Goal: Task Accomplishment & Management: Manage account settings

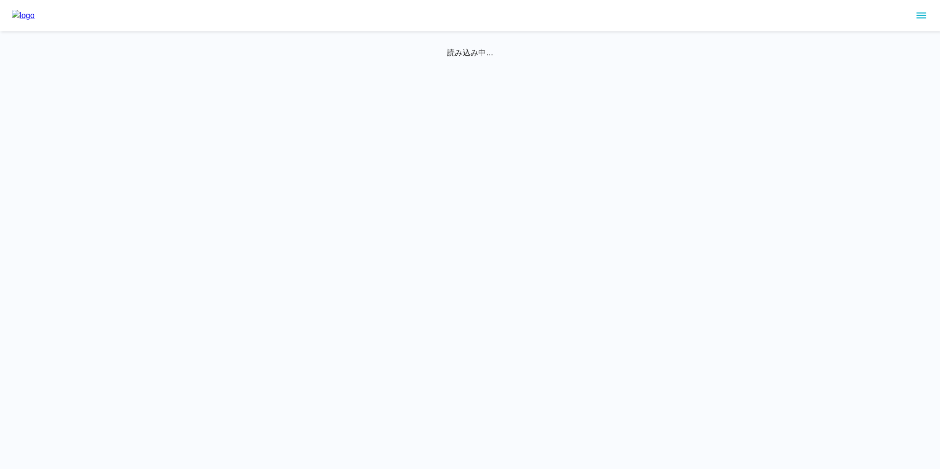
click at [924, 15] on icon "sidemenu" at bounding box center [922, 16] width 10 height 6
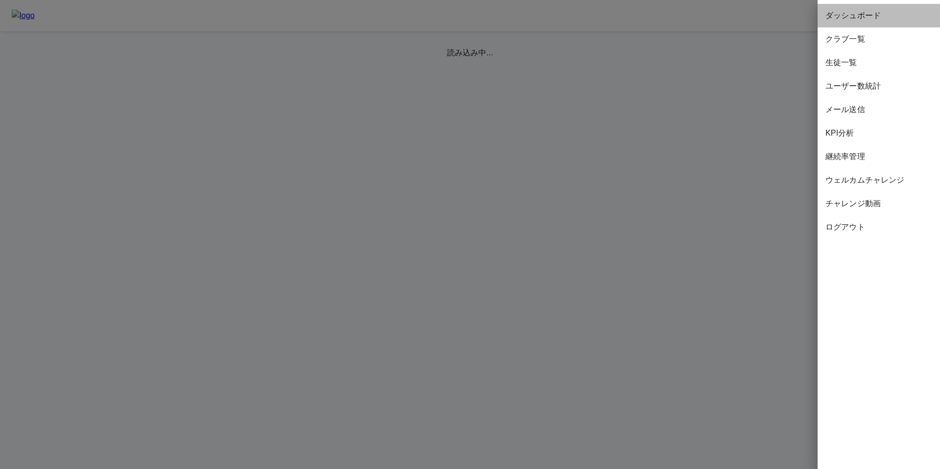
click at [862, 14] on span "ダッシュボード" at bounding box center [879, 16] width 107 height 12
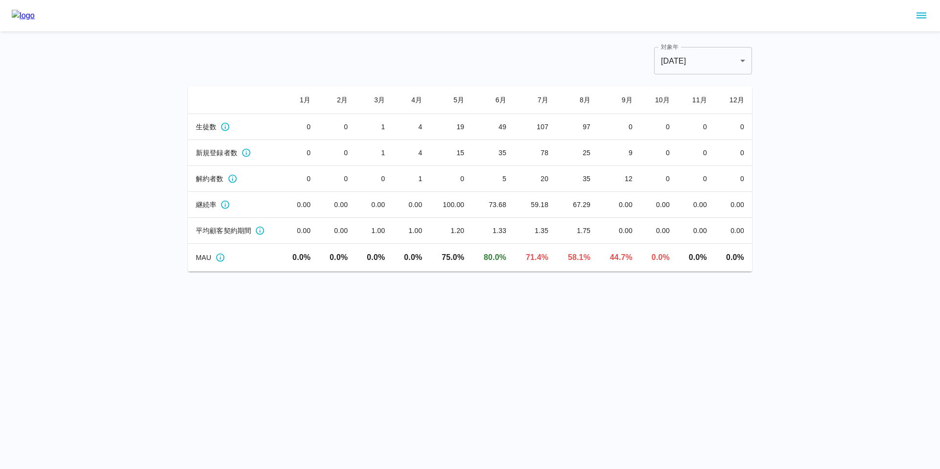
drag, startPoint x: 486, startPoint y: 260, endPoint x: 631, endPoint y: 253, distance: 145.1
click at [631, 253] on tr "MAU 0.0 % 0.0 % 0.0 % 0.0 % 75.0 % 80.0 % 71.4 % 58.1 % 44.7 % 0.0 % 0.0 % 0.0 %" at bounding box center [470, 258] width 564 height 28
click at [636, 256] on td "44.7 %" at bounding box center [619, 258] width 42 height 28
click at [923, 14] on icon "sidemenu" at bounding box center [922, 16] width 12 height 12
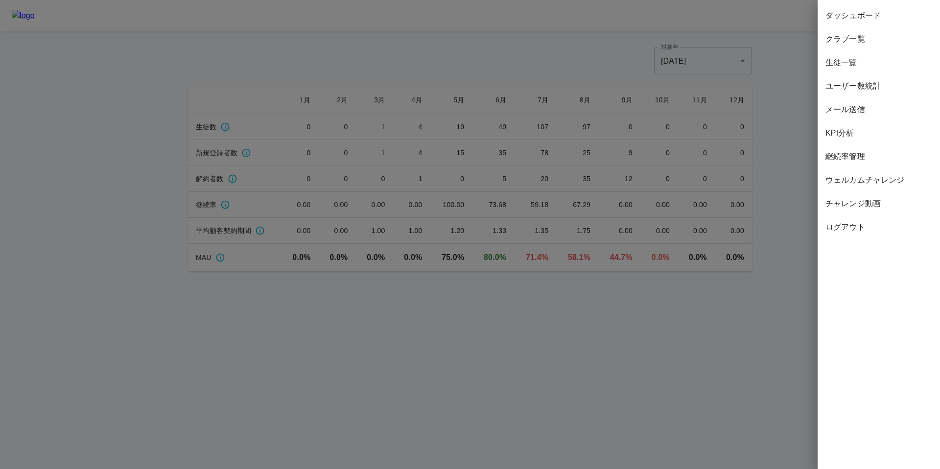
click at [859, 157] on span "継続率管理" at bounding box center [879, 157] width 107 height 12
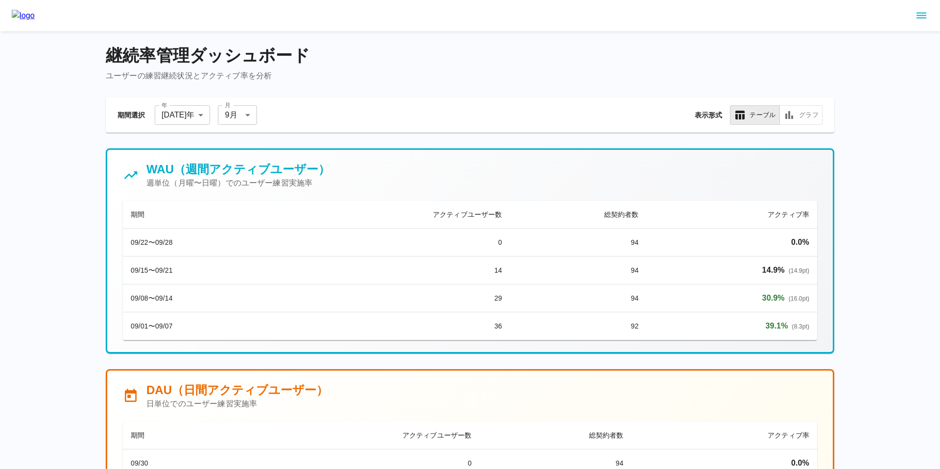
scroll to position [5, 0]
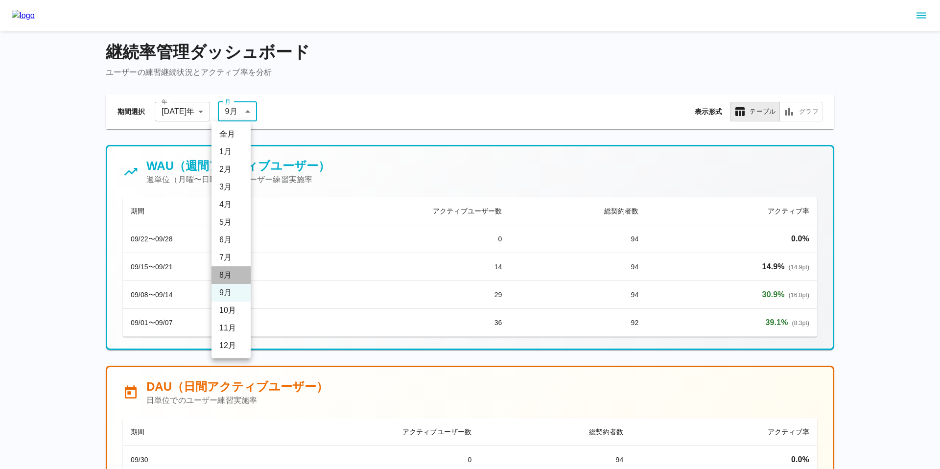
click at [234, 271] on li "8 月" at bounding box center [231, 275] width 39 height 18
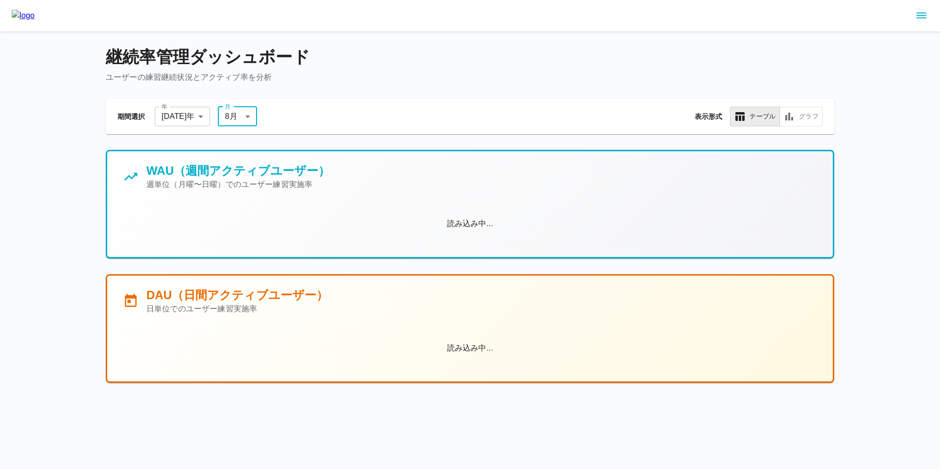
scroll to position [0, 0]
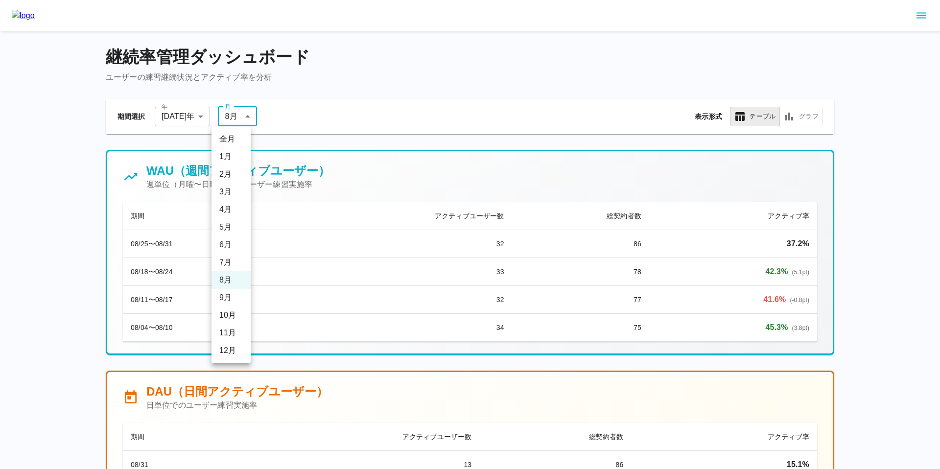
click at [232, 258] on li "7 月" at bounding box center [231, 263] width 39 height 18
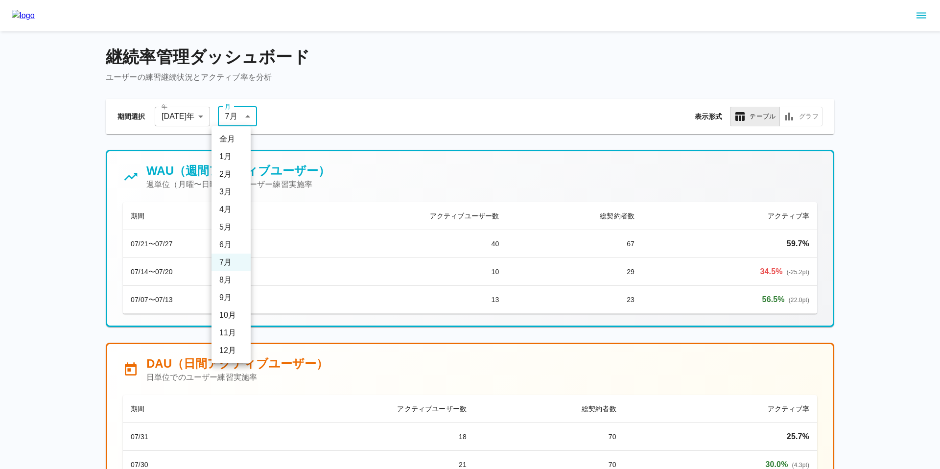
click at [230, 276] on li "8 月" at bounding box center [231, 280] width 39 height 18
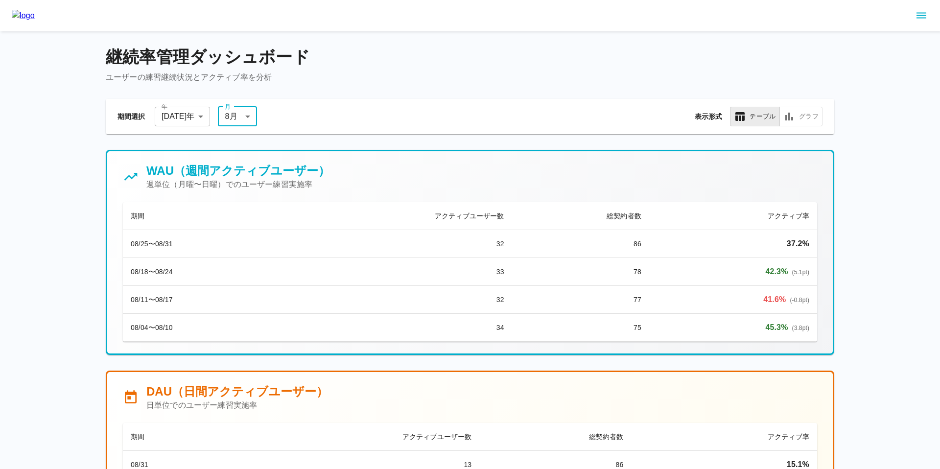
click at [230, 299] on li "9 月" at bounding box center [231, 298] width 39 height 18
type input "*"
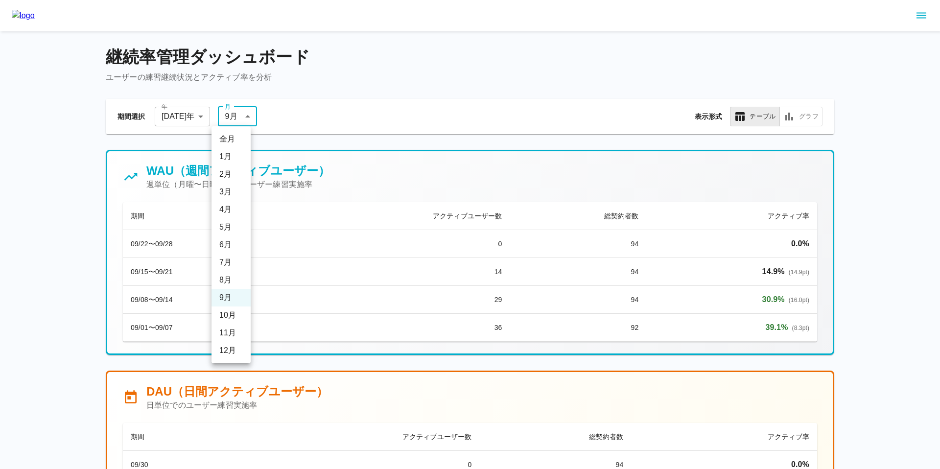
click at [233, 139] on li "全月" at bounding box center [231, 139] width 39 height 18
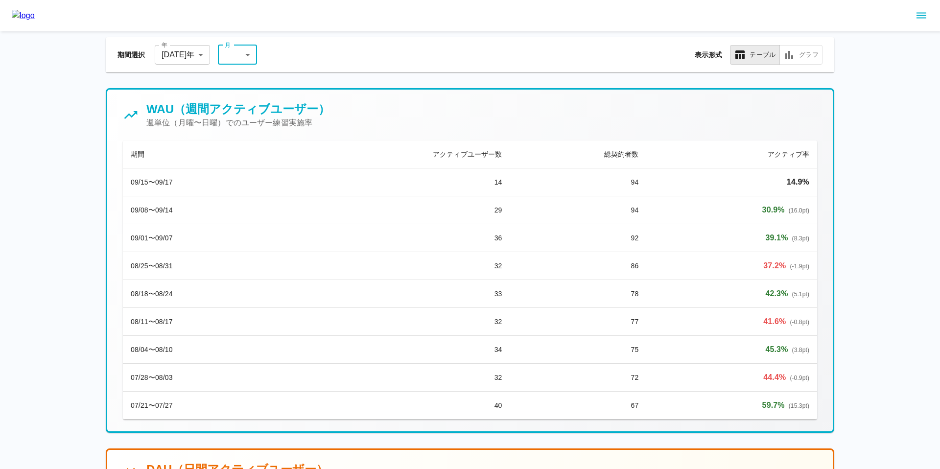
scroll to position [9, 0]
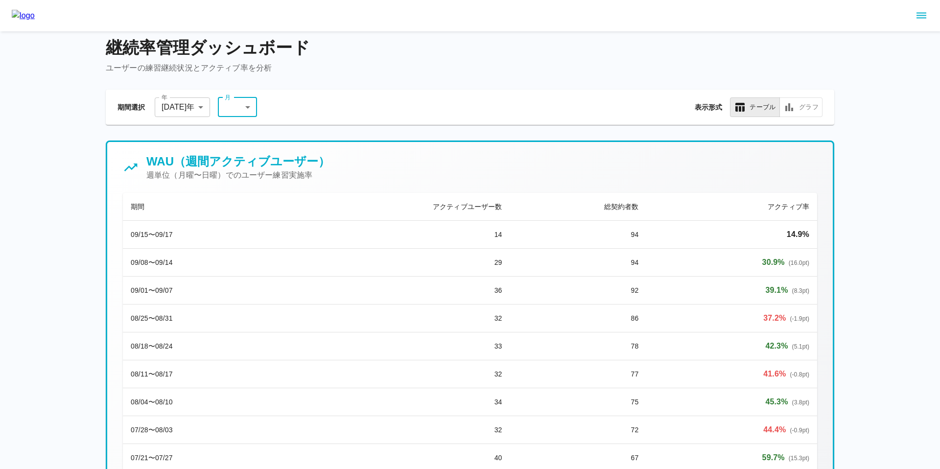
click at [914, 16] on button "sidemenu" at bounding box center [921, 15] width 17 height 17
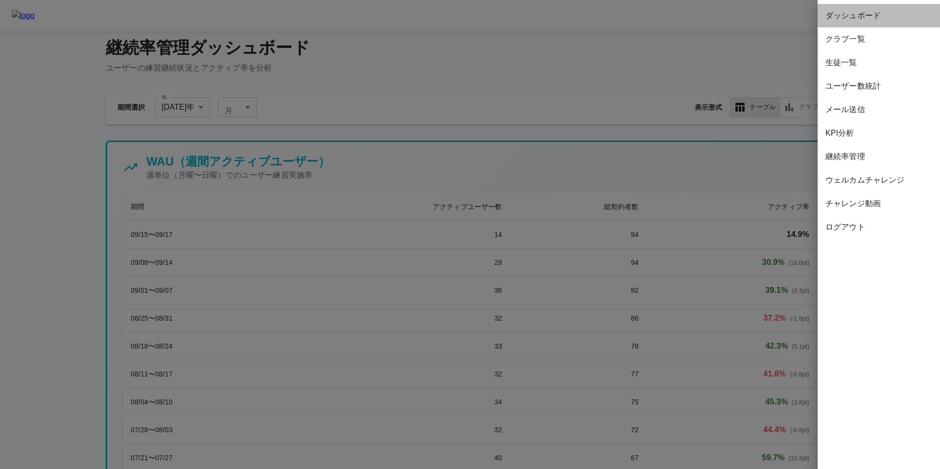
click at [884, 13] on span "ダッシュボード" at bounding box center [879, 16] width 107 height 12
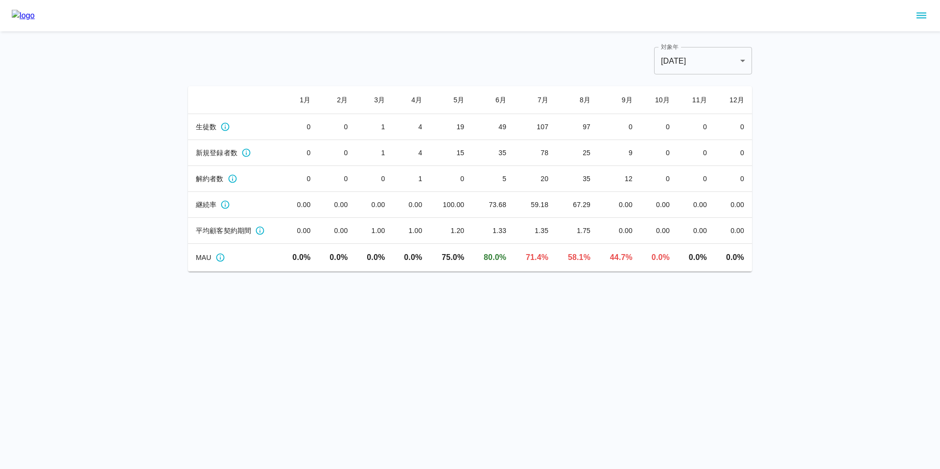
click at [921, 14] on icon "sidemenu" at bounding box center [922, 16] width 12 height 12
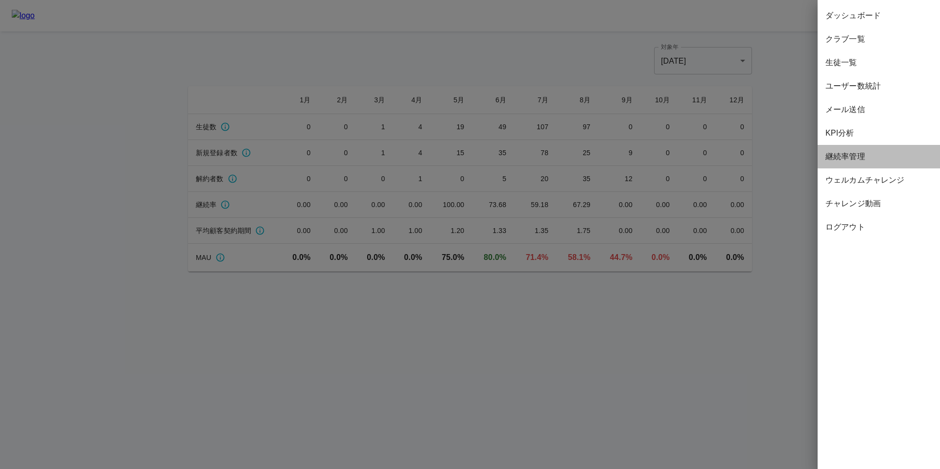
click at [844, 164] on div "継続率管理" at bounding box center [879, 157] width 122 height 24
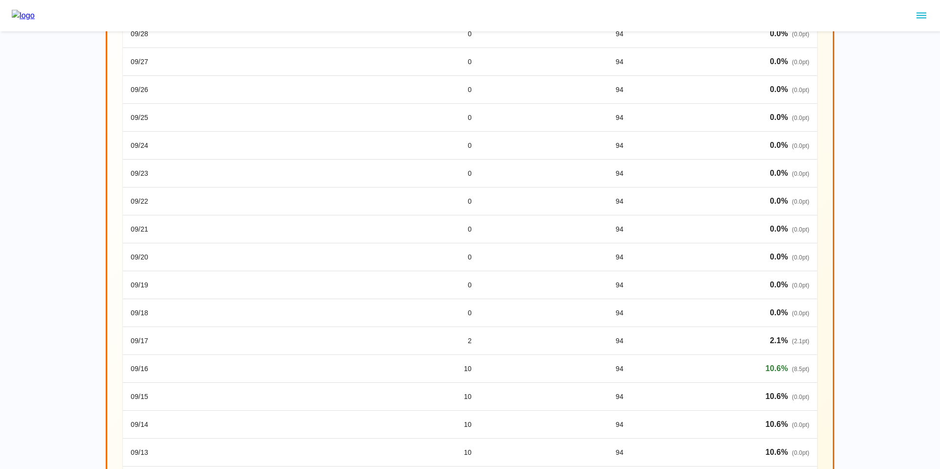
scroll to position [488, 0]
click at [922, 15] on icon "sidemenu" at bounding box center [922, 16] width 10 height 6
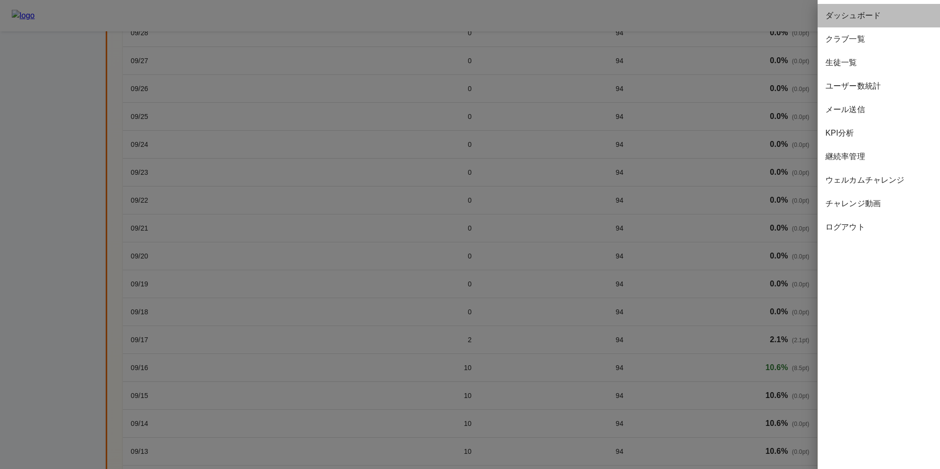
click at [905, 12] on span "ダッシュボード" at bounding box center [879, 16] width 107 height 12
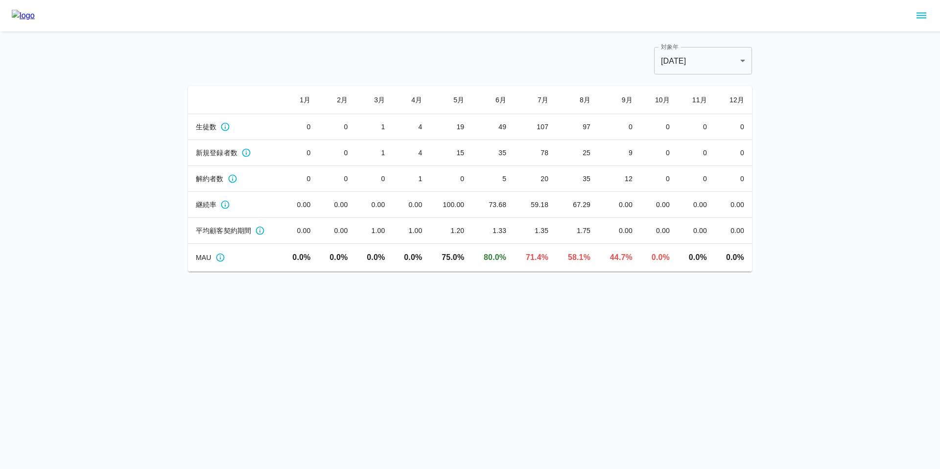
click at [920, 14] on icon "sidemenu" at bounding box center [922, 16] width 12 height 12
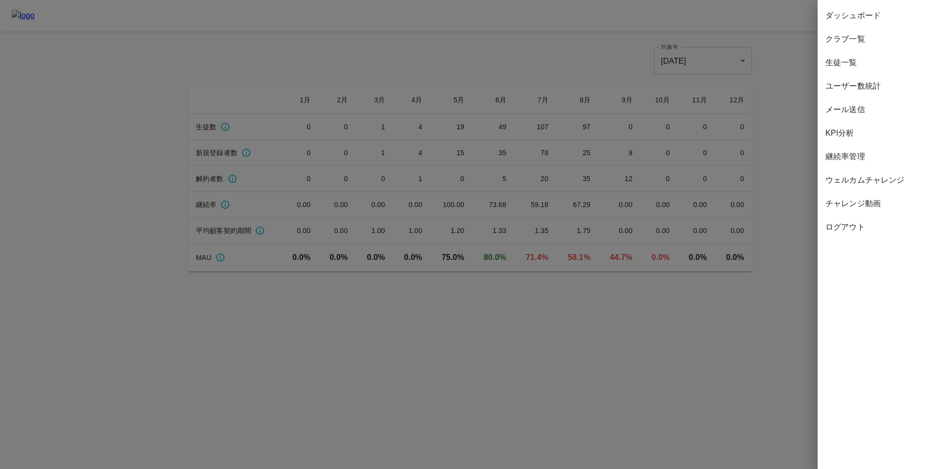
click at [789, 154] on div at bounding box center [470, 234] width 940 height 469
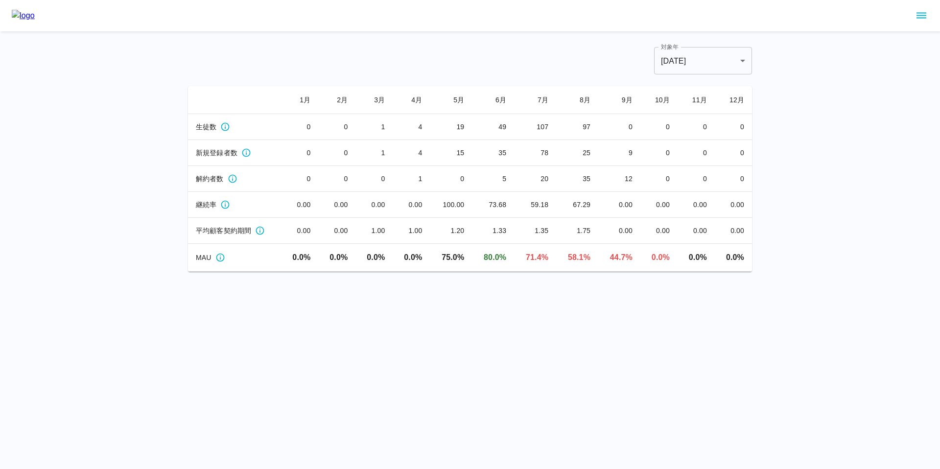
click at [921, 26] on div at bounding box center [470, 15] width 940 height 31
click at [920, 19] on icon "sidemenu" at bounding box center [922, 16] width 12 height 12
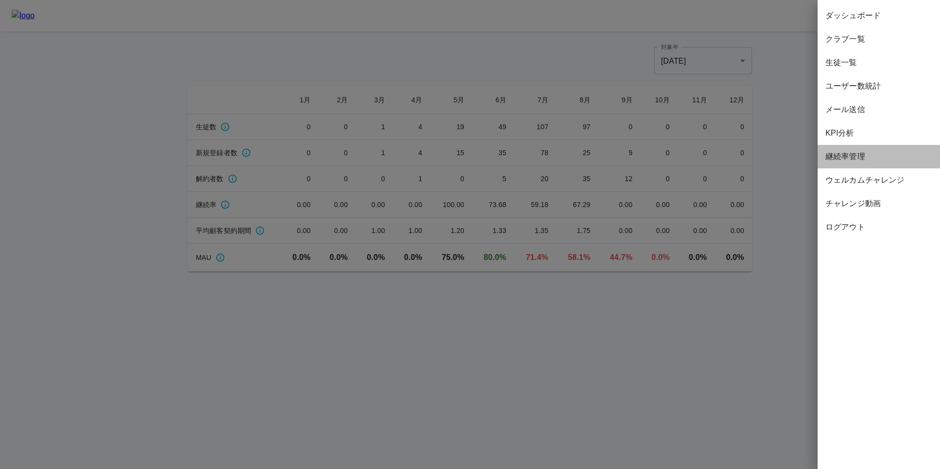
click at [842, 160] on span "継続率管理" at bounding box center [879, 157] width 107 height 12
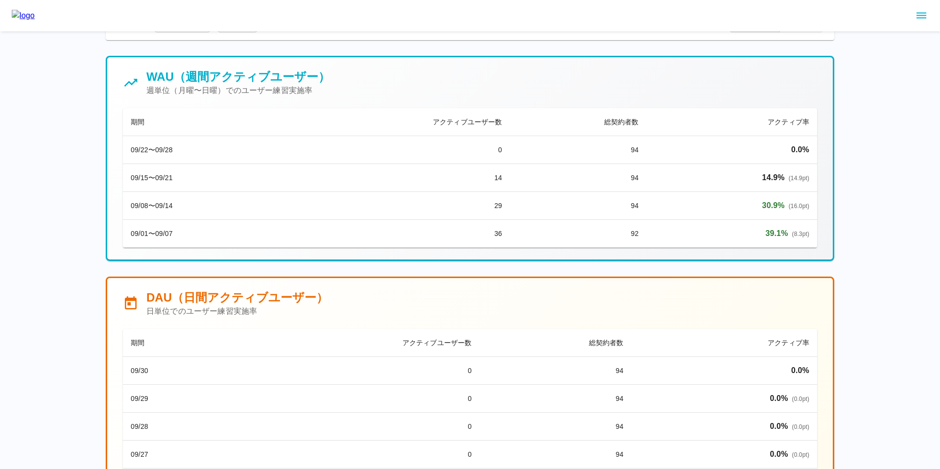
scroll to position [57, 0]
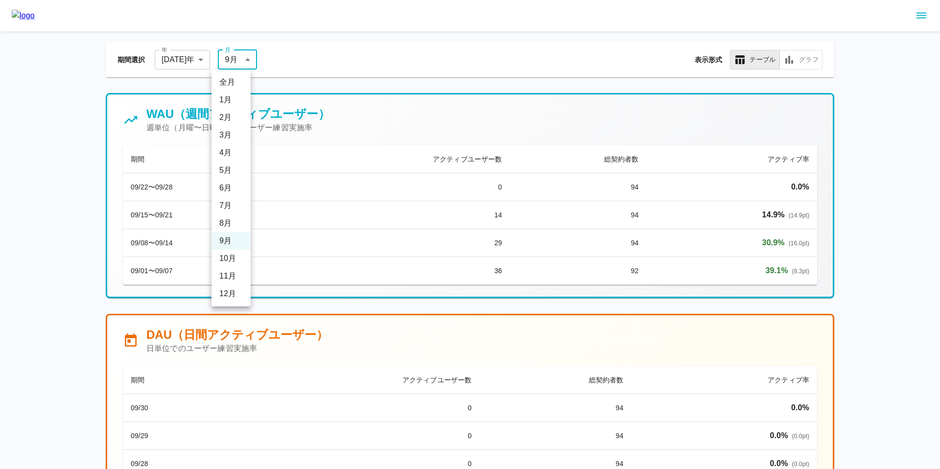
click at [231, 81] on li "全月" at bounding box center [231, 82] width 39 height 18
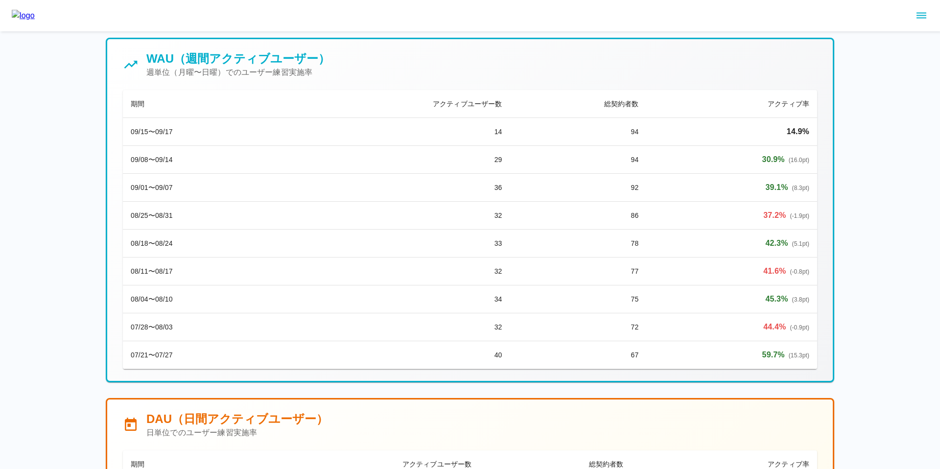
scroll to position [112, 0]
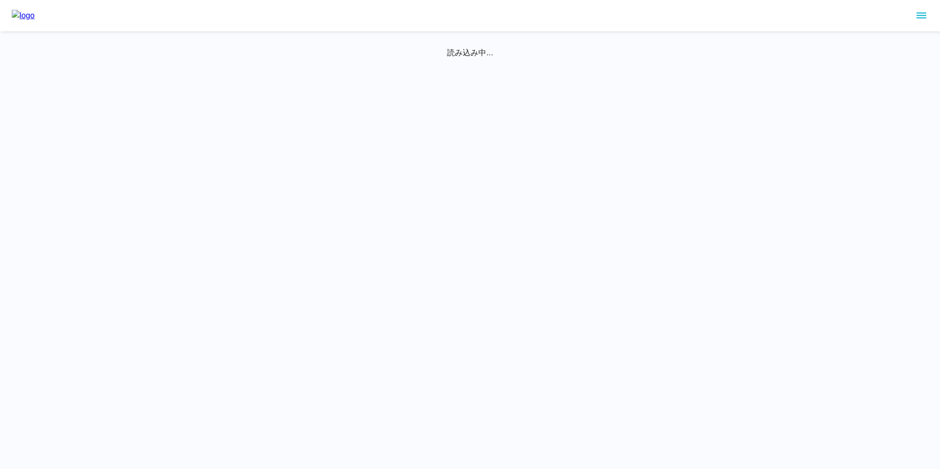
click at [925, 13] on icon "sidemenu" at bounding box center [922, 16] width 12 height 12
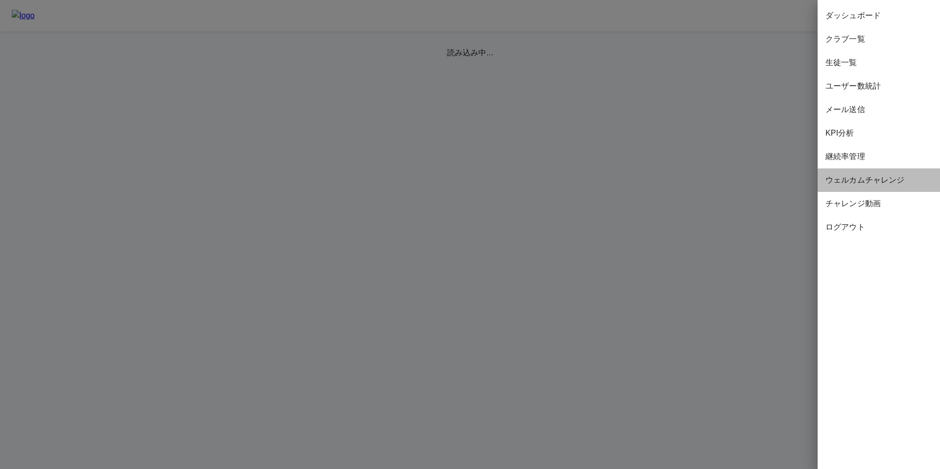
click at [846, 178] on span "ウェルカムチャレンジ" at bounding box center [879, 180] width 107 height 12
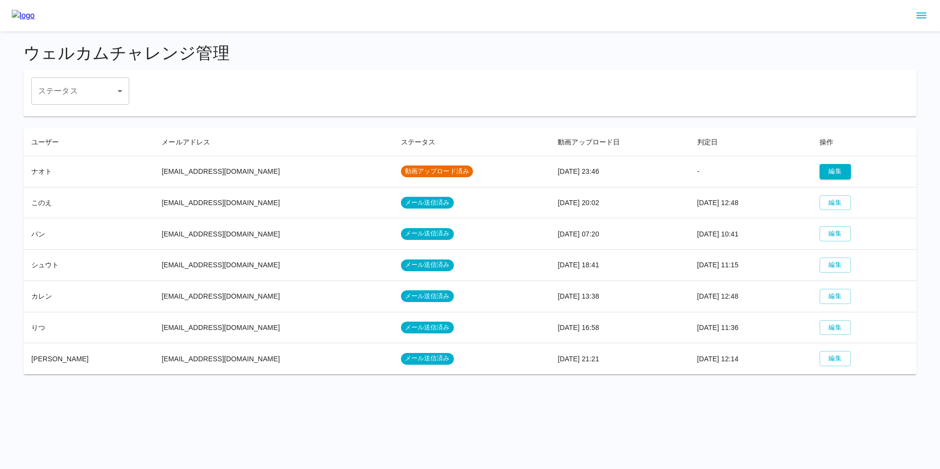
click at [920, 16] on icon "sidemenu" at bounding box center [922, 16] width 10 height 6
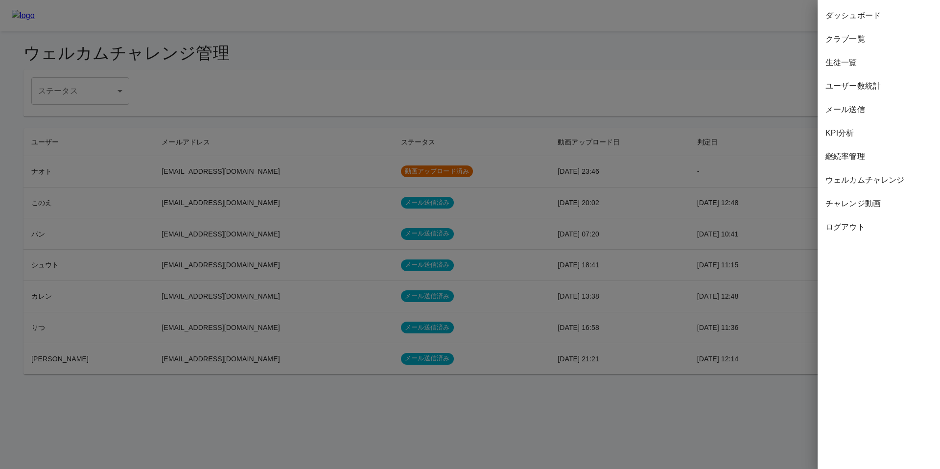
click at [711, 133] on div at bounding box center [470, 234] width 940 height 469
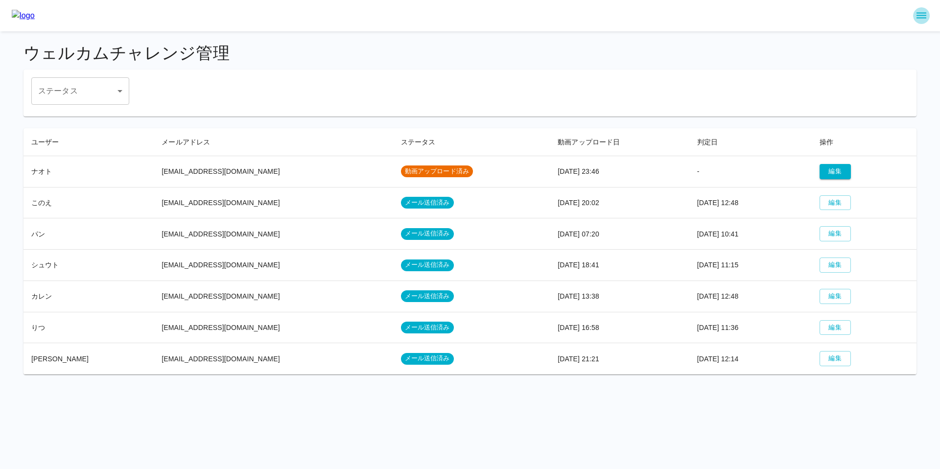
click at [924, 15] on icon "sidemenu" at bounding box center [922, 16] width 10 height 6
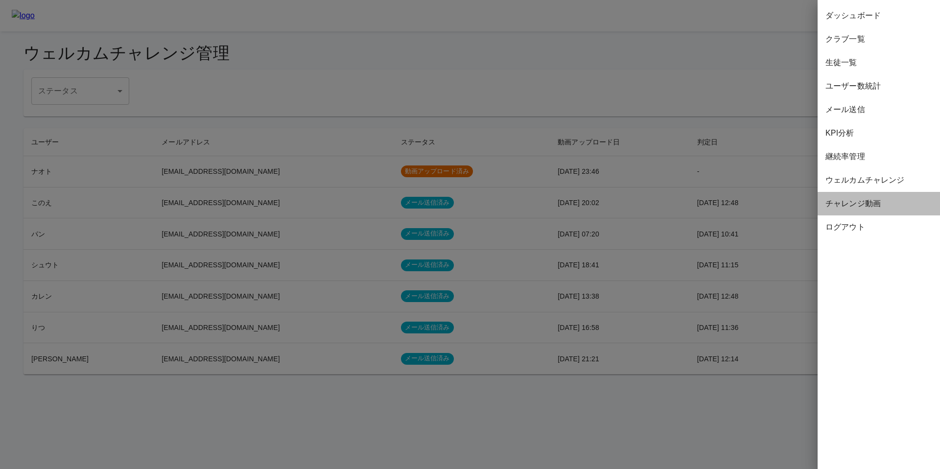
click at [842, 196] on div "チャレンジ動画" at bounding box center [879, 204] width 122 height 24
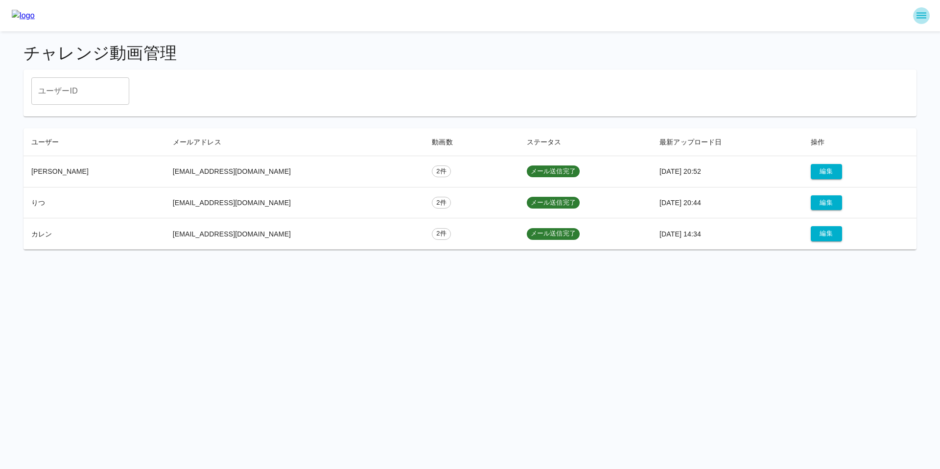
click at [920, 15] on icon "sidemenu" at bounding box center [922, 16] width 12 height 12
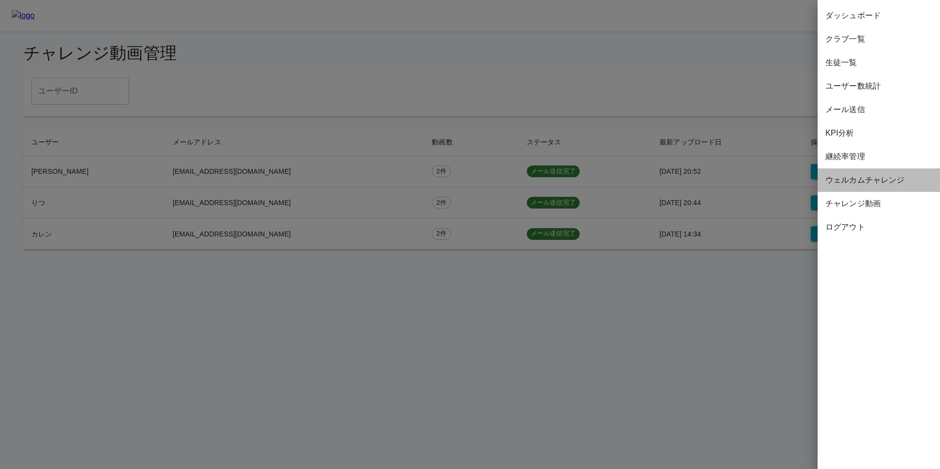
click at [853, 179] on span "ウェルカムチャレンジ" at bounding box center [879, 180] width 107 height 12
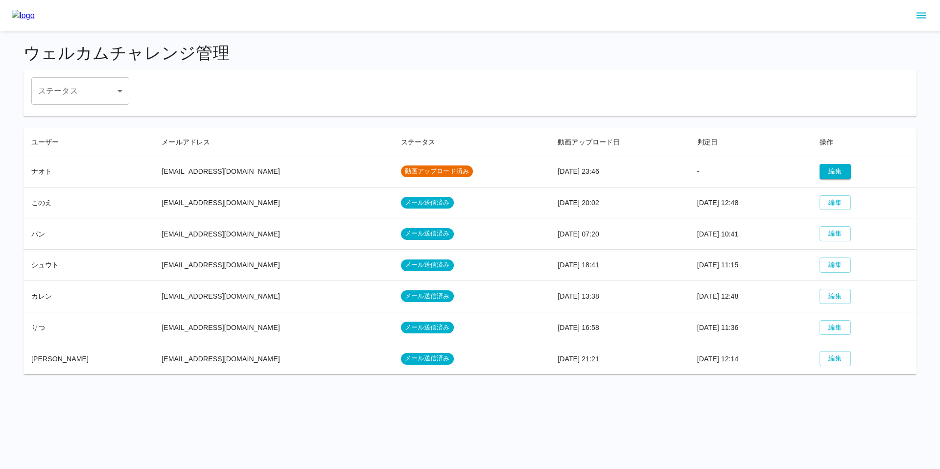
click at [921, 15] on icon "sidemenu" at bounding box center [922, 16] width 12 height 12
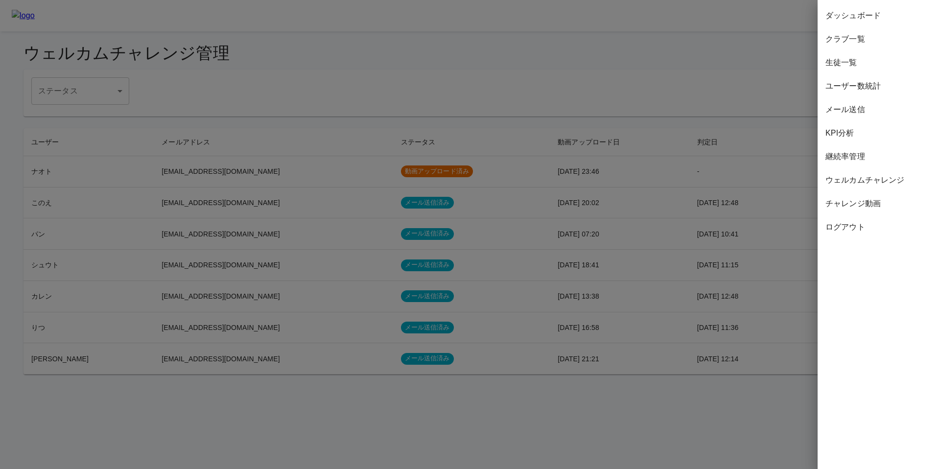
click at [842, 201] on span "チャレンジ動画" at bounding box center [879, 204] width 107 height 12
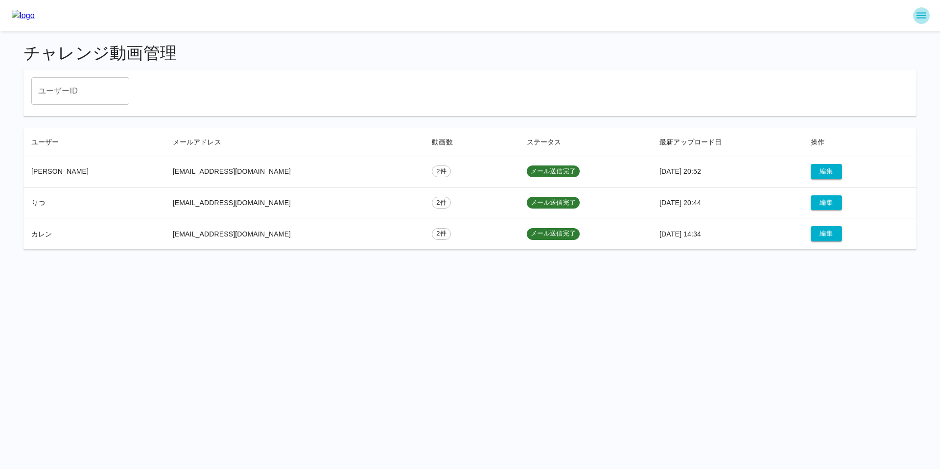
click at [920, 18] on icon "sidemenu" at bounding box center [922, 16] width 10 height 6
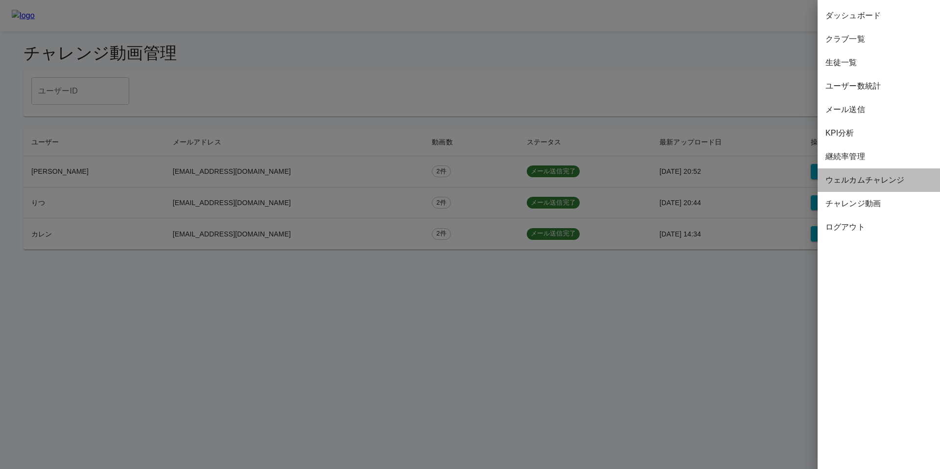
click at [847, 182] on span "ウェルカムチャレンジ" at bounding box center [879, 180] width 107 height 12
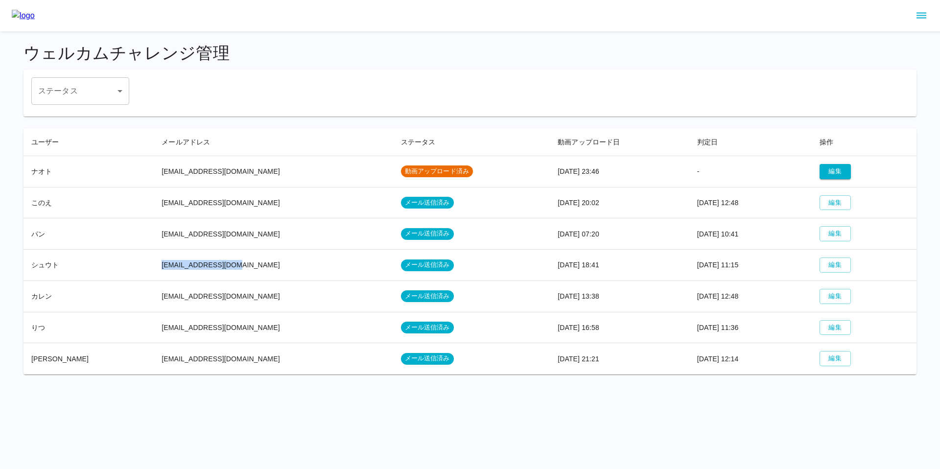
drag, startPoint x: 142, startPoint y: 266, endPoint x: 225, endPoint y: 262, distance: 83.3
click at [225, 262] on td "[EMAIL_ADDRESS][DOMAIN_NAME]" at bounding box center [273, 265] width 239 height 31
copy td "[EMAIL_ADDRESS][DOMAIN_NAME]"
click at [919, 17] on icon "sidemenu" at bounding box center [922, 16] width 10 height 6
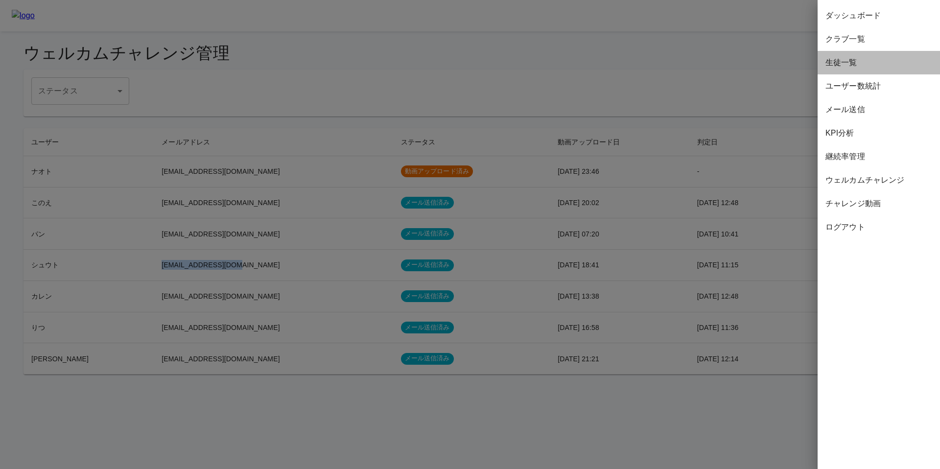
click at [858, 62] on span "生徒一覧" at bounding box center [879, 63] width 107 height 12
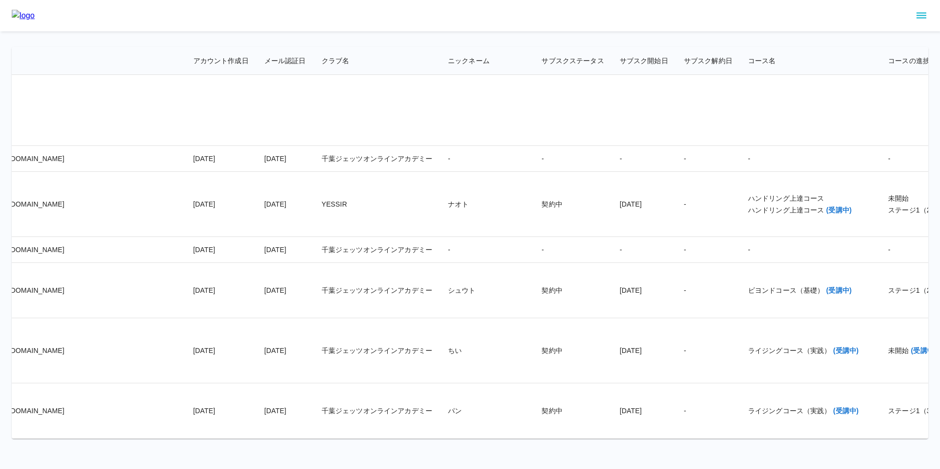
scroll to position [18551, 121]
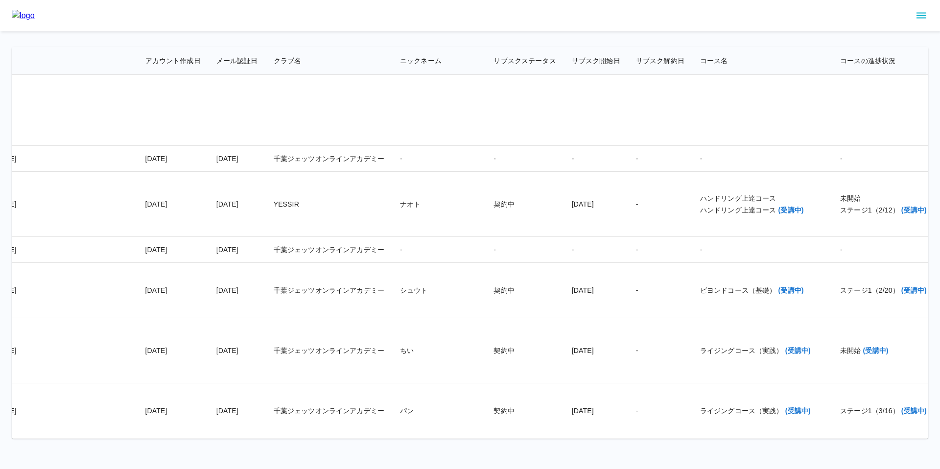
click at [392, 328] on td "ちい" at bounding box center [439, 350] width 94 height 65
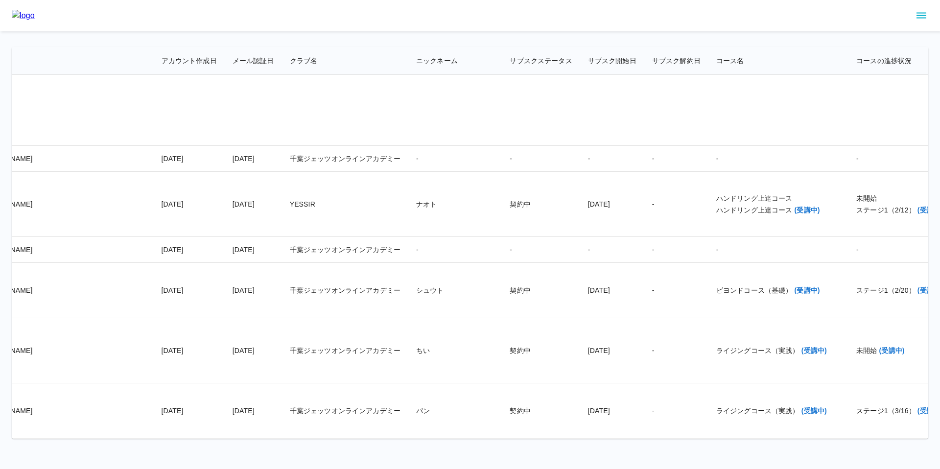
scroll to position [18551, 178]
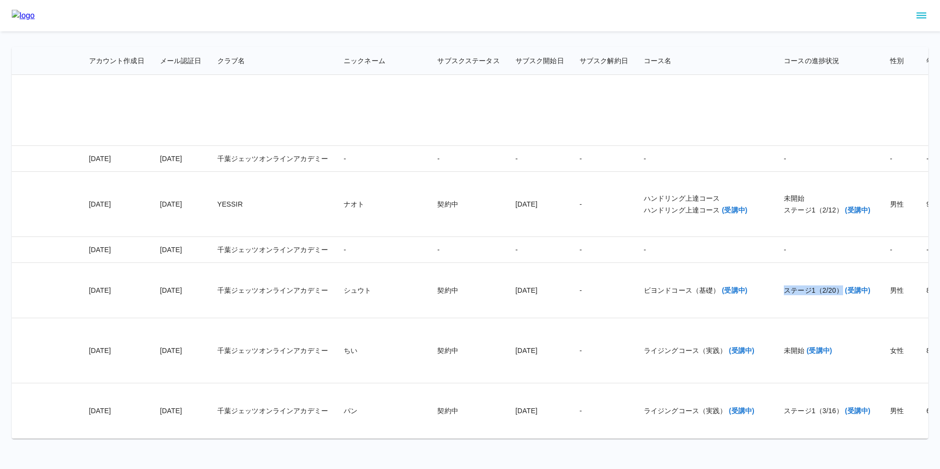
drag, startPoint x: 663, startPoint y: 292, endPoint x: 717, endPoint y: 290, distance: 54.4
click at [784, 290] on div "ステージ1（2/20） (受講中)" at bounding box center [829, 291] width 91 height 10
click at [919, 16] on icon "sidemenu" at bounding box center [922, 16] width 10 height 6
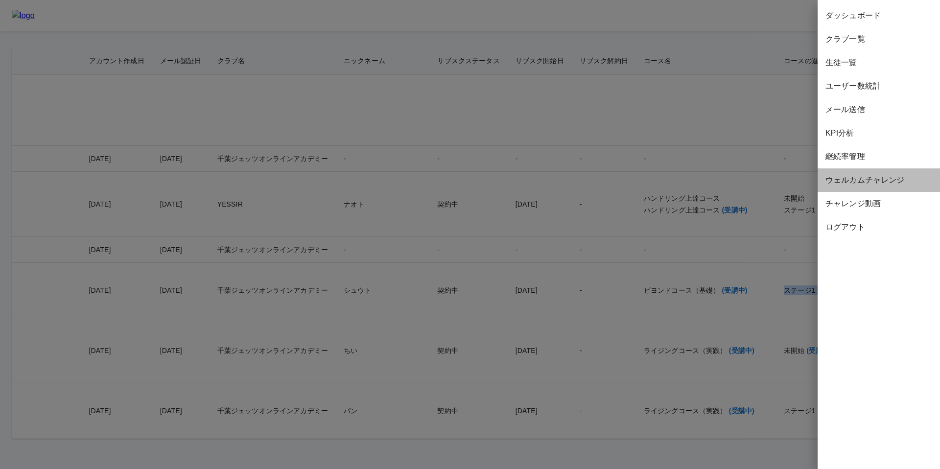
click at [874, 179] on span "ウェルカムチャレンジ" at bounding box center [879, 180] width 107 height 12
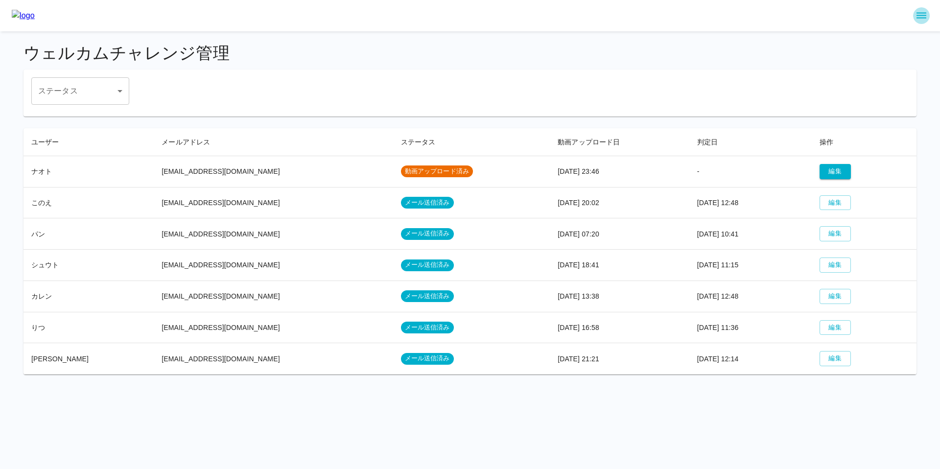
click at [928, 10] on button "sidemenu" at bounding box center [921, 15] width 17 height 17
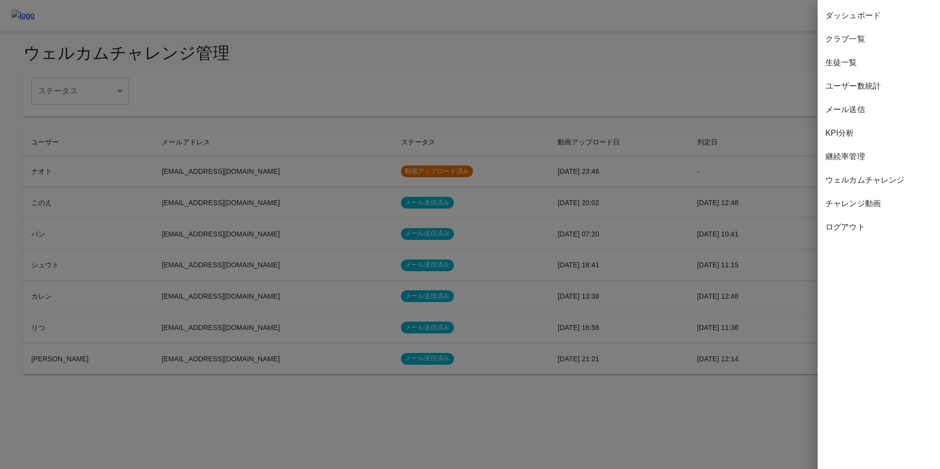
click at [494, 328] on div at bounding box center [470, 234] width 940 height 469
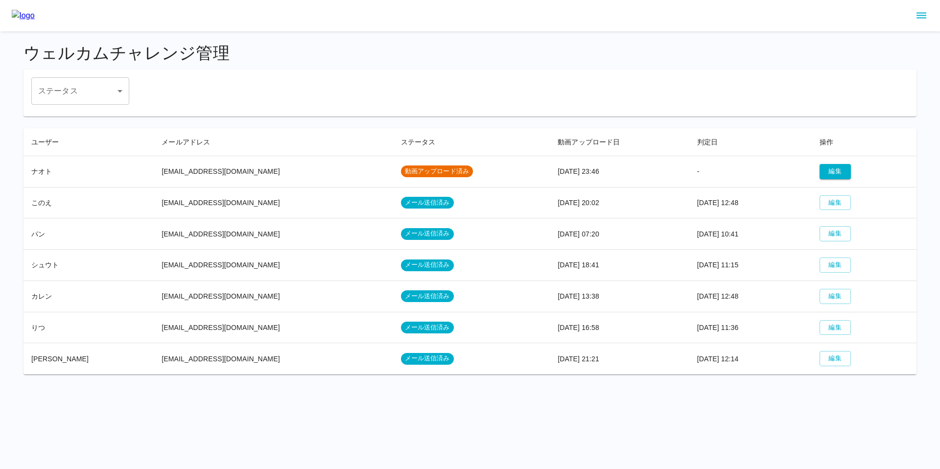
click at [921, 16] on icon "sidemenu" at bounding box center [922, 16] width 12 height 12
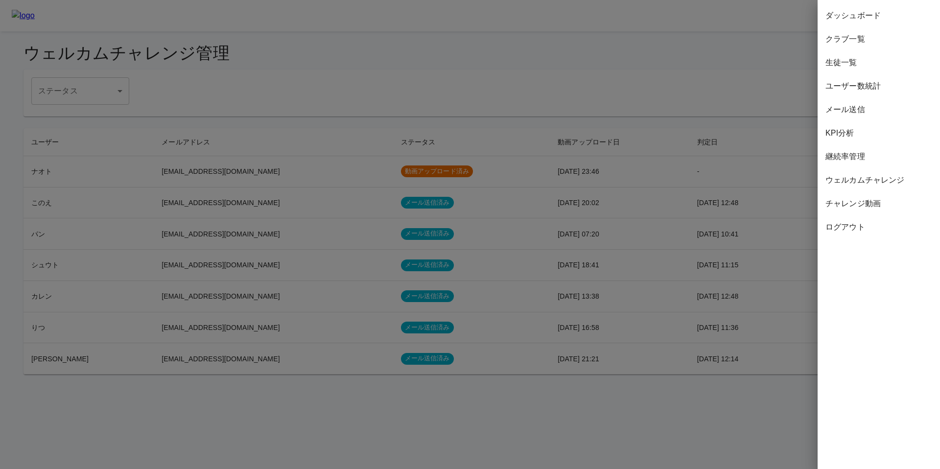
click at [847, 179] on span "ウェルカムチャレンジ" at bounding box center [879, 180] width 107 height 12
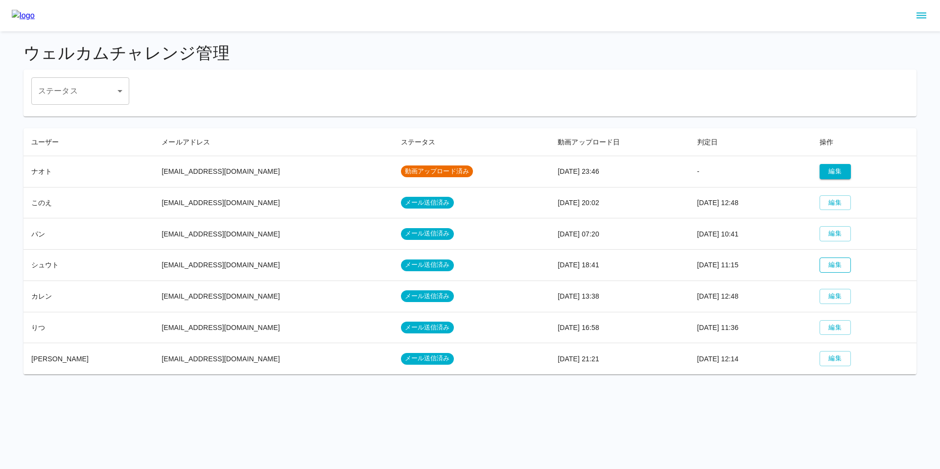
click at [828, 269] on button "編集" at bounding box center [835, 265] width 31 height 15
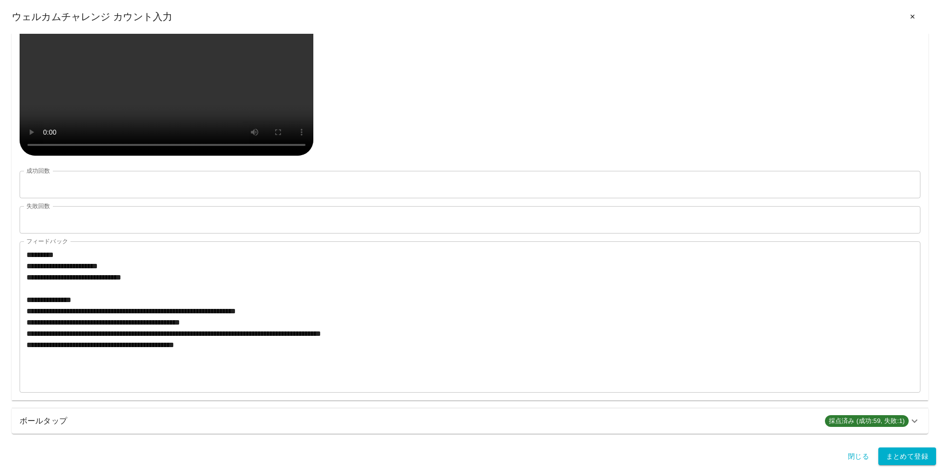
scroll to position [453, 0]
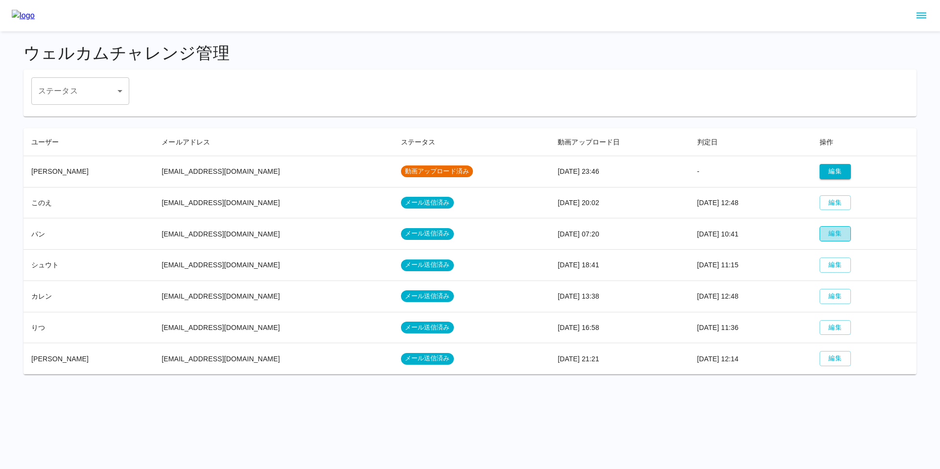
click at [827, 240] on button "編集" at bounding box center [835, 233] width 31 height 15
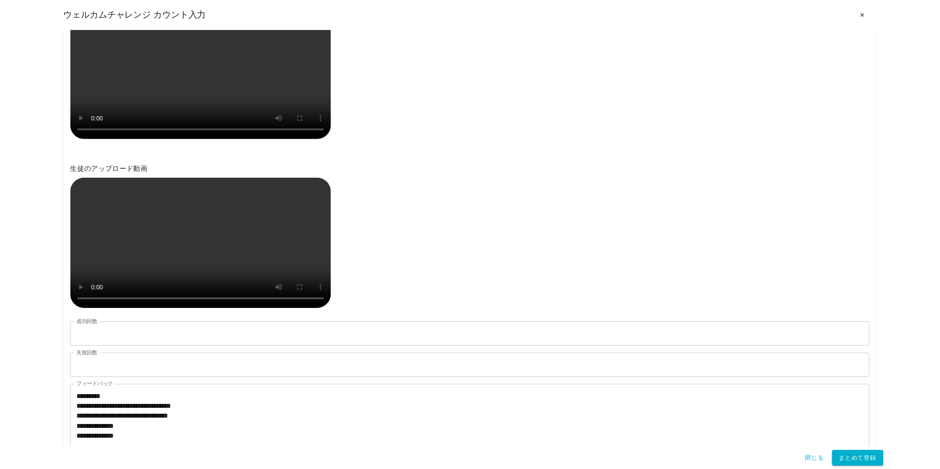
scroll to position [446, 0]
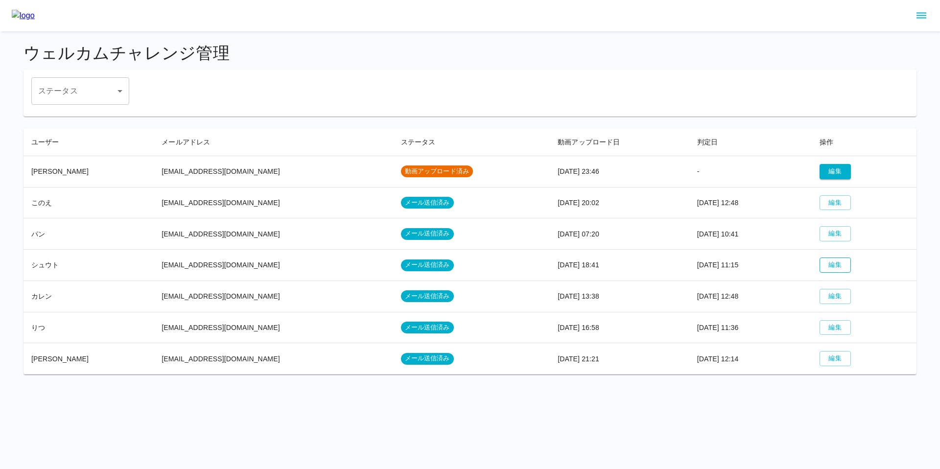
click at [835, 263] on button "編集" at bounding box center [835, 265] width 31 height 15
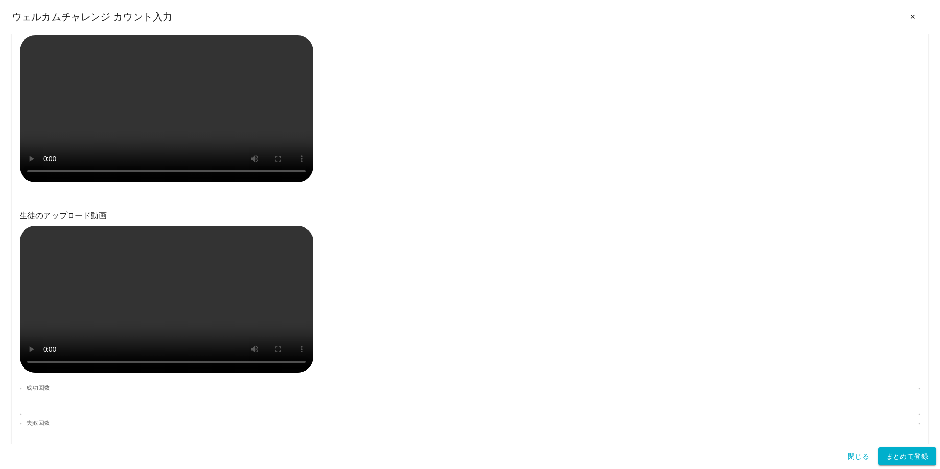
scroll to position [276, 0]
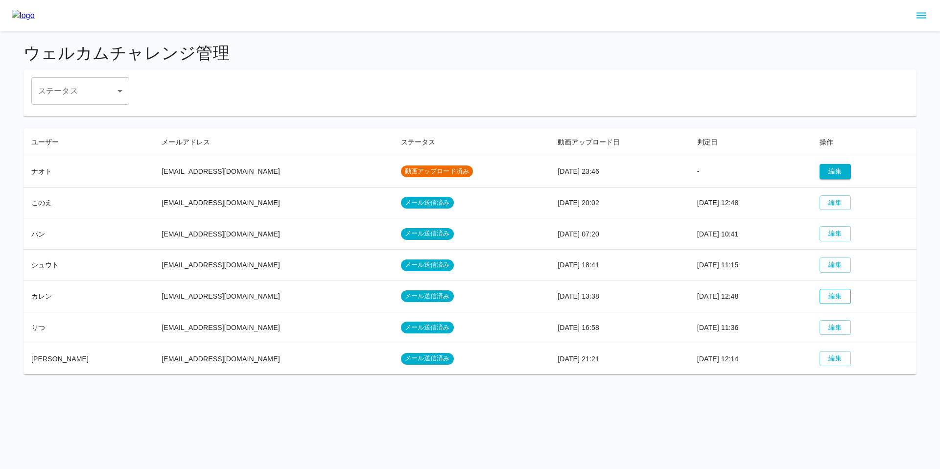
click at [825, 294] on button "編集" at bounding box center [835, 296] width 31 height 15
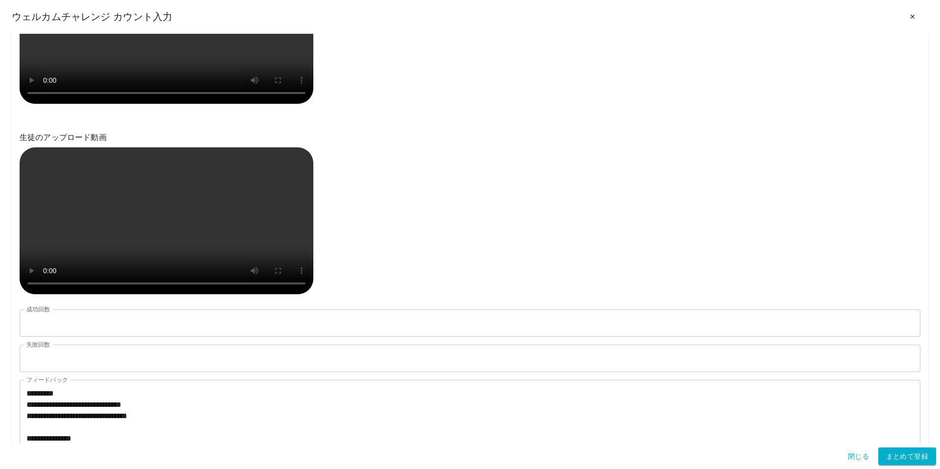
scroll to position [273, 0]
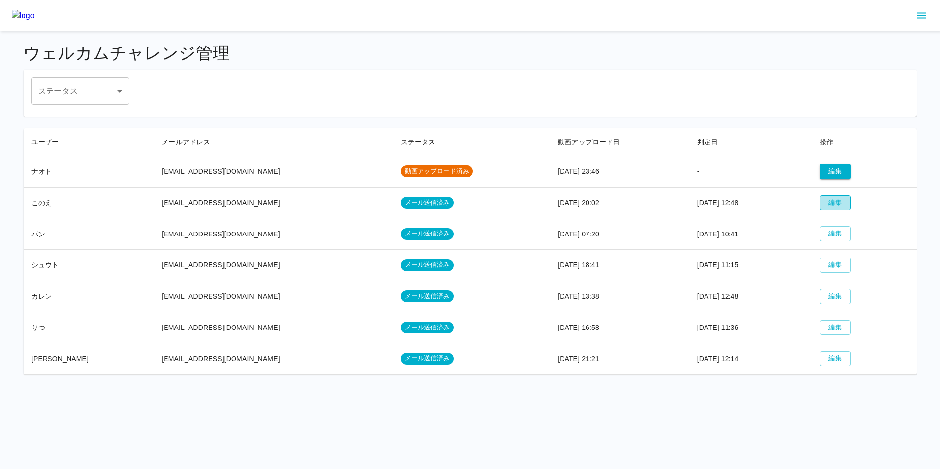
click at [822, 198] on button "編集" at bounding box center [835, 202] width 31 height 15
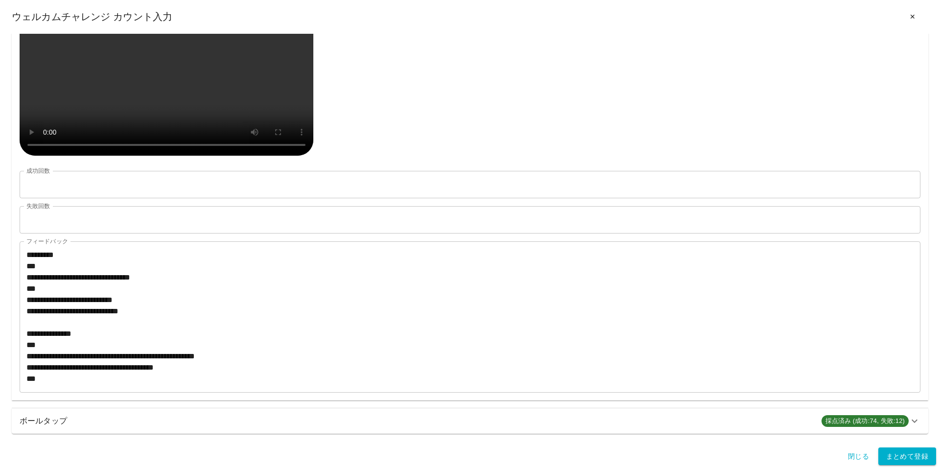
scroll to position [806, 0]
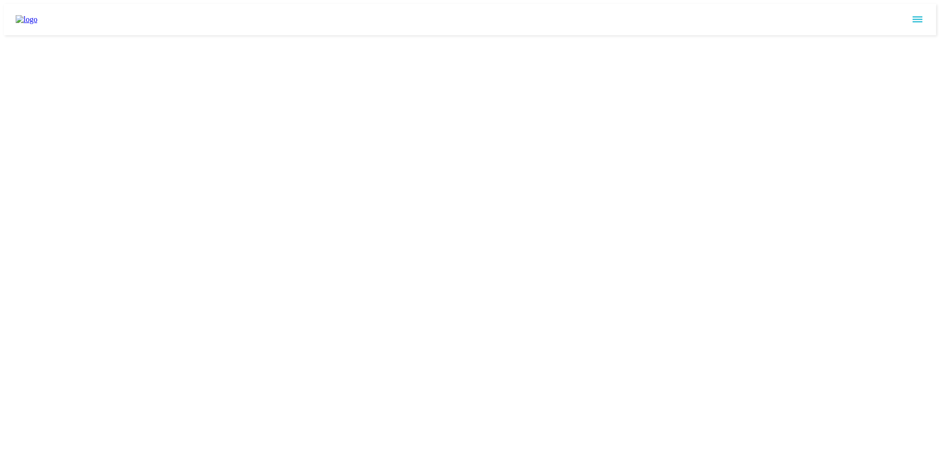
click at [920, 18] on icon "sidemenu" at bounding box center [918, 20] width 10 height 6
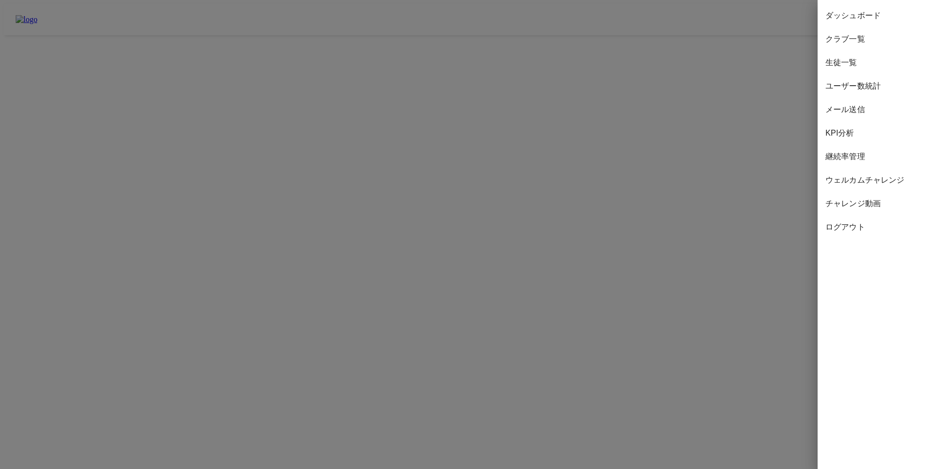
click at [851, 155] on span "継続率管理" at bounding box center [879, 157] width 107 height 12
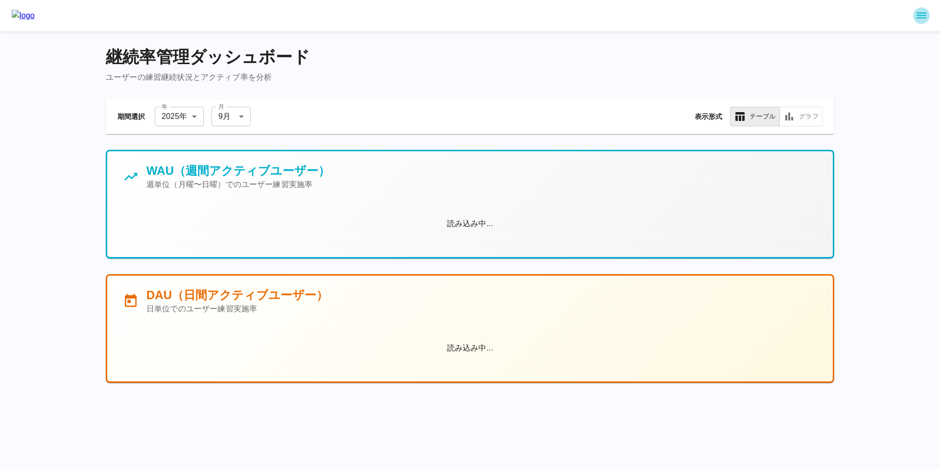
click at [927, 22] on button "sidemenu" at bounding box center [921, 15] width 17 height 17
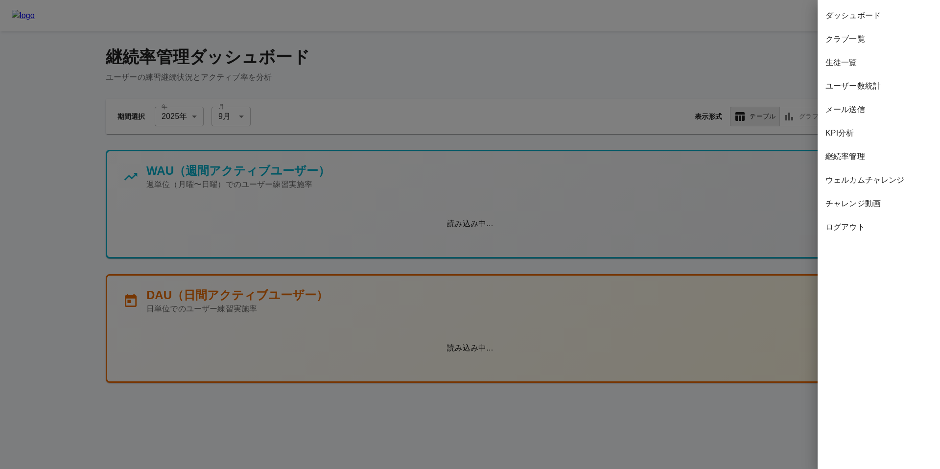
click at [856, 176] on span "ウェルカムチャレンジ" at bounding box center [879, 180] width 107 height 12
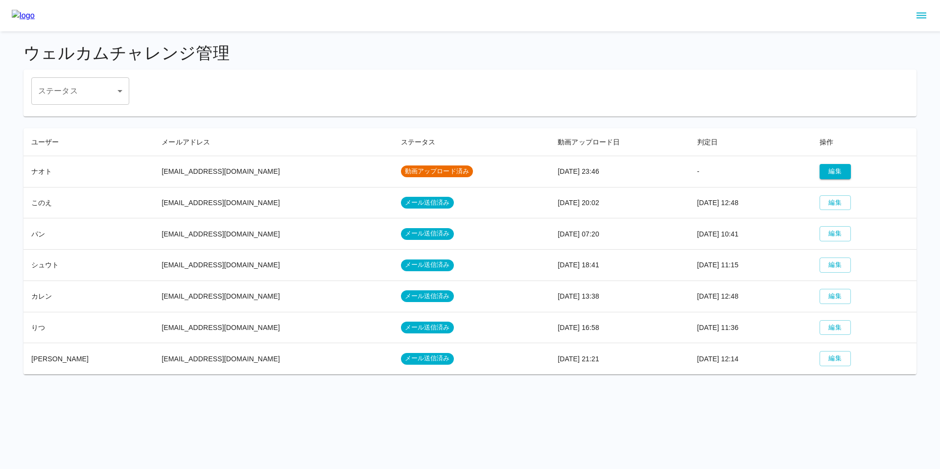
click at [763, 182] on td "-" at bounding box center [751, 171] width 122 height 31
click at [830, 175] on button "編集" at bounding box center [835, 171] width 31 height 15
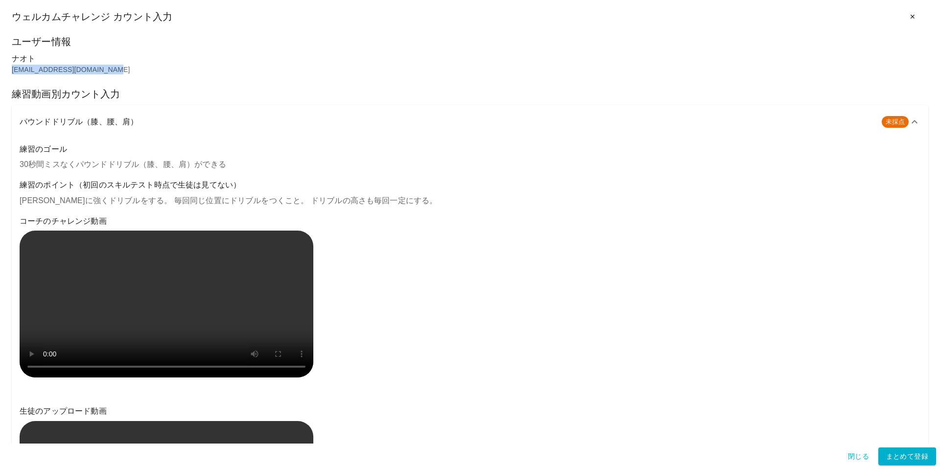
drag, startPoint x: 11, startPoint y: 70, endPoint x: 113, endPoint y: 71, distance: 101.4
click at [113, 71] on p "[EMAIL_ADDRESS][DOMAIN_NAME]" at bounding box center [470, 70] width 917 height 10
copy p "[EMAIL_ADDRESS][DOMAIN_NAME]"
click at [22, 122] on h6 "パウンドドリブル（膝、腰、肩）" at bounding box center [447, 122] width 855 height 14
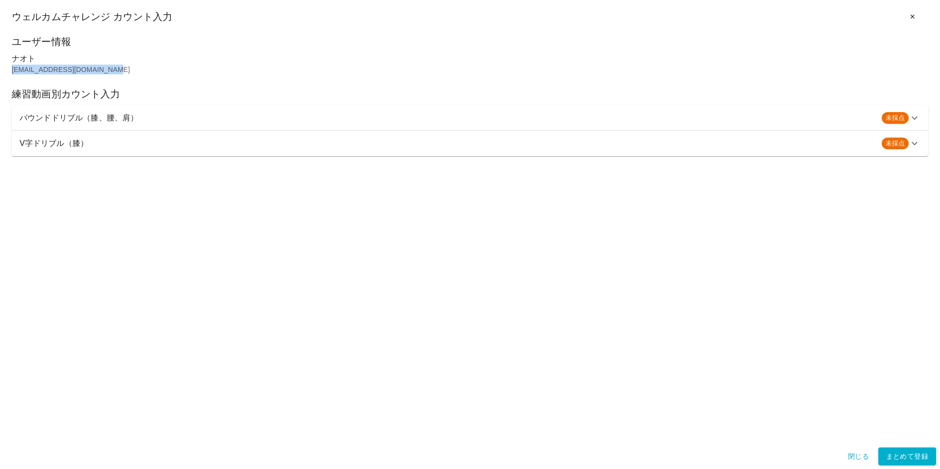
drag, startPoint x: 20, startPoint y: 117, endPoint x: 109, endPoint y: 116, distance: 89.1
click at [109, 116] on h6 "パウンドドリブル（膝、腰、肩）" at bounding box center [447, 118] width 855 height 14
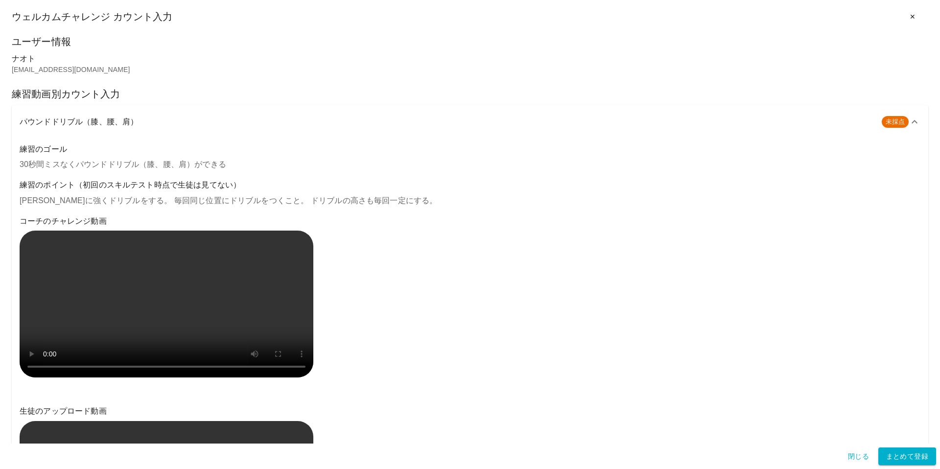
click at [28, 148] on h6 "練習のゴール" at bounding box center [470, 150] width 901 height 14
drag, startPoint x: 21, startPoint y: 144, endPoint x: 67, endPoint y: 115, distance: 54.8
click at [65, 115] on div "パウンドドリブル（膝、腰、肩） 未採点 練習のゴール 30秒間ミスなくパウンドドリブル（膝、腰、肩）ができる 練習のポイント（初回のスキルテスト時点で生徒は見…" at bounding box center [470, 459] width 917 height 708
click at [119, 122] on h6 "パウンドドリブル（膝、腰、肩）" at bounding box center [447, 122] width 855 height 14
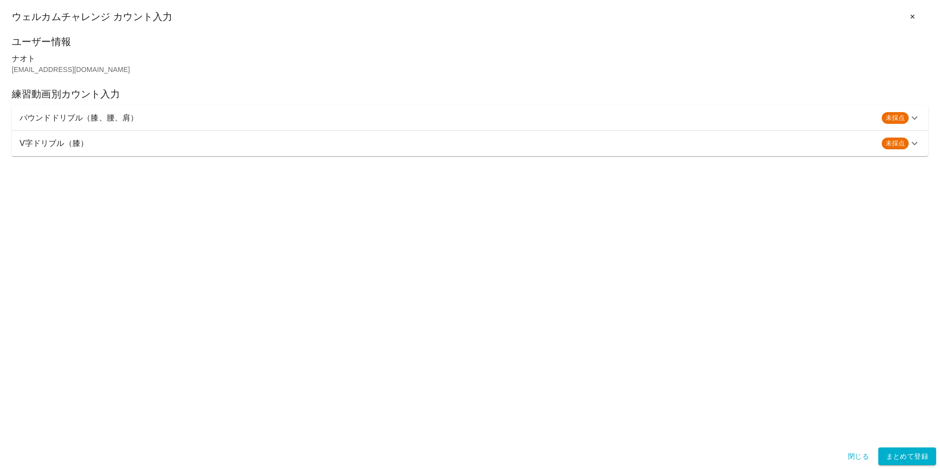
drag, startPoint x: 142, startPoint y: 119, endPoint x: 56, endPoint y: 111, distance: 86.5
click at [56, 111] on h6 "パウンドドリブル（膝、腰、肩）" at bounding box center [447, 118] width 855 height 14
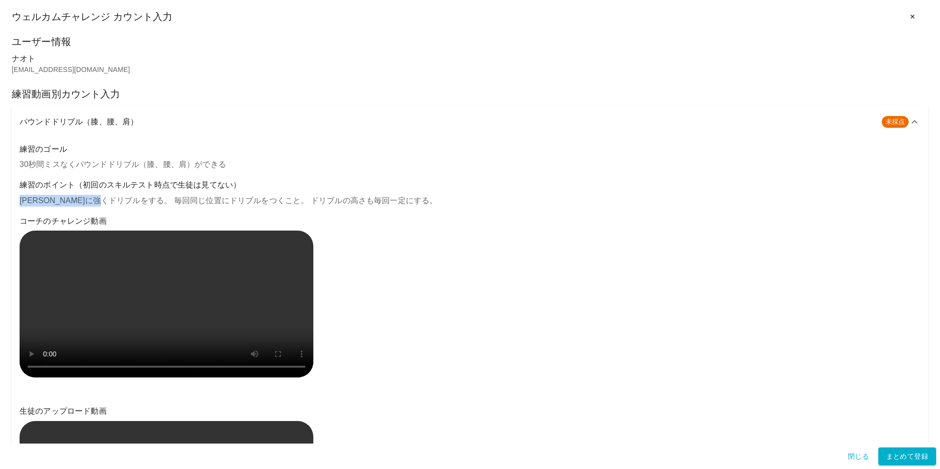
drag, startPoint x: 20, startPoint y: 201, endPoint x: 131, endPoint y: 202, distance: 111.2
click at [131, 202] on p "真下に強くドリブルをする。 毎回同じ位置にドリブルをつくこと。 ドリブルの高さも毎回一定にする。" at bounding box center [470, 201] width 901 height 12
click at [135, 203] on p "真下に強くドリブルをする。 毎回同じ位置にドリブルをつくこと。 ドリブルの高さも毎回一定にする。" at bounding box center [470, 201] width 901 height 12
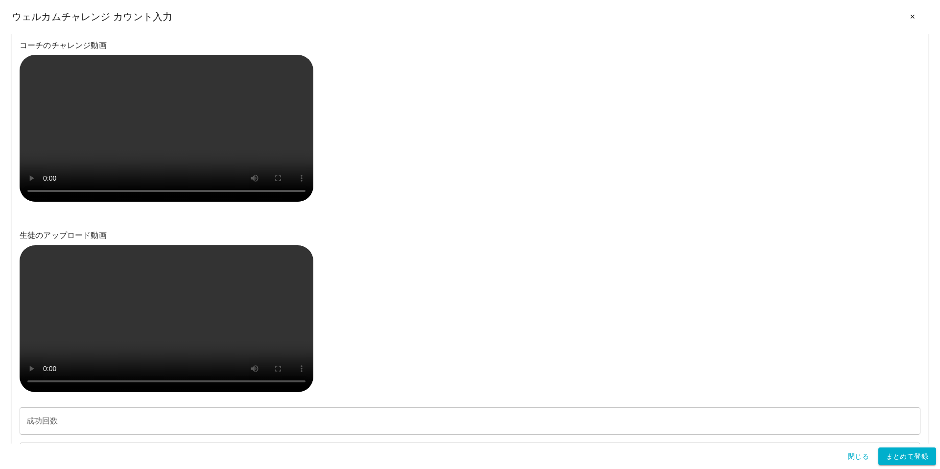
scroll to position [191, 0]
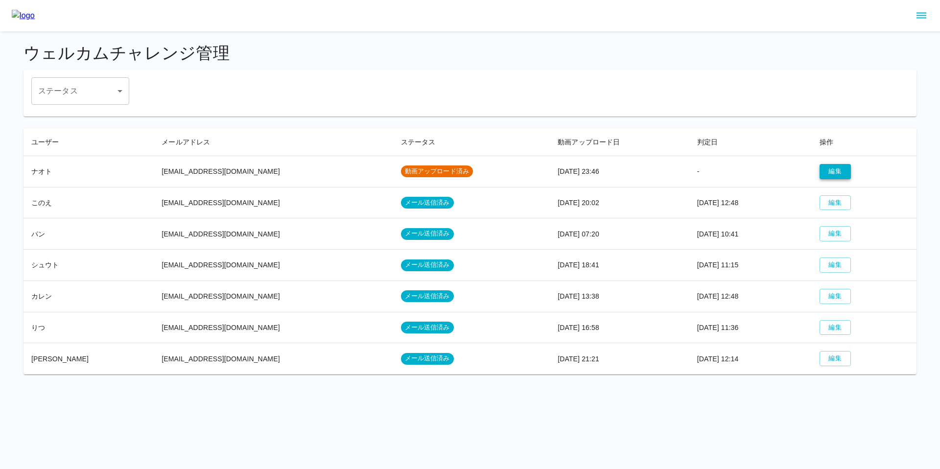
click at [825, 172] on button "編集" at bounding box center [835, 171] width 31 height 15
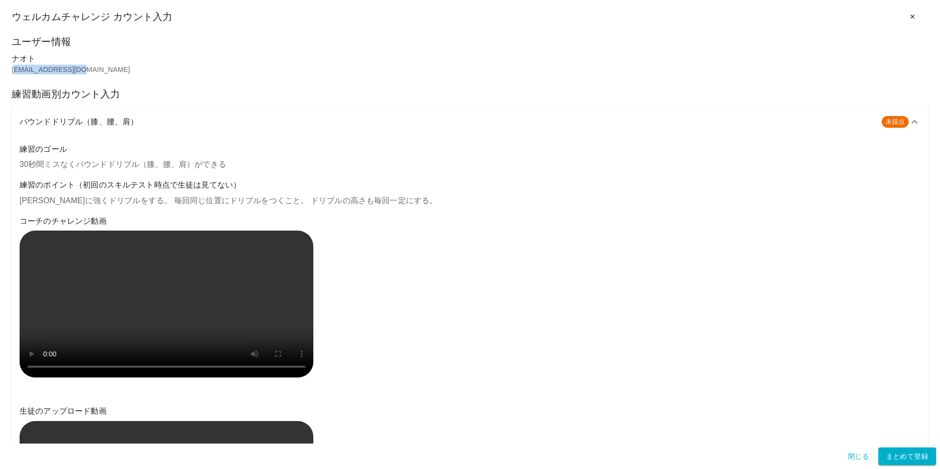
drag, startPoint x: 14, startPoint y: 72, endPoint x: 77, endPoint y: 69, distance: 63.2
click at [77, 69] on p "[EMAIL_ADDRESS][DOMAIN_NAME]" at bounding box center [470, 70] width 917 height 10
drag, startPoint x: 99, startPoint y: 71, endPoint x: 10, endPoint y: 72, distance: 89.1
click at [10, 72] on div "ユーザー情報 [PERSON_NAME] [EMAIL_ADDRESS][DOMAIN_NAME] 練習動画別カウント入力 パウンドドリブル（膝、腰、肩） 未…" at bounding box center [470, 239] width 940 height 410
copy p "[EMAIL_ADDRESS][DOMAIN_NAME]"
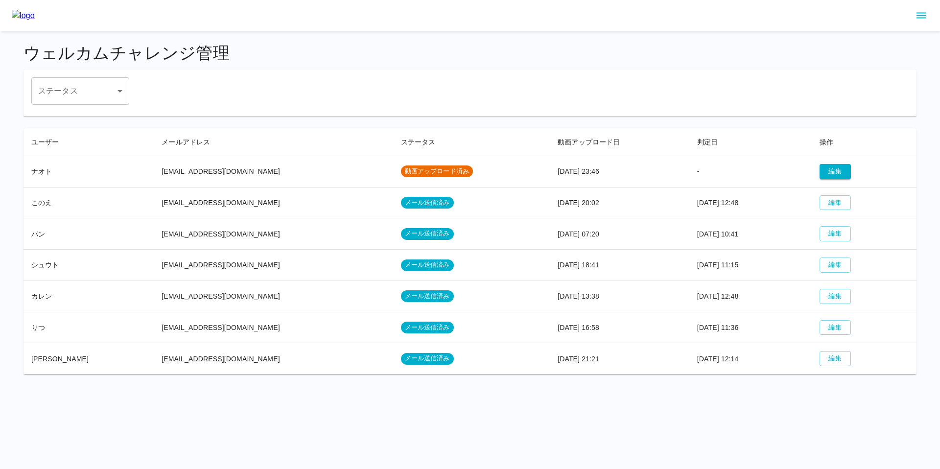
click at [927, 15] on icon "sidemenu" at bounding box center [922, 16] width 12 height 12
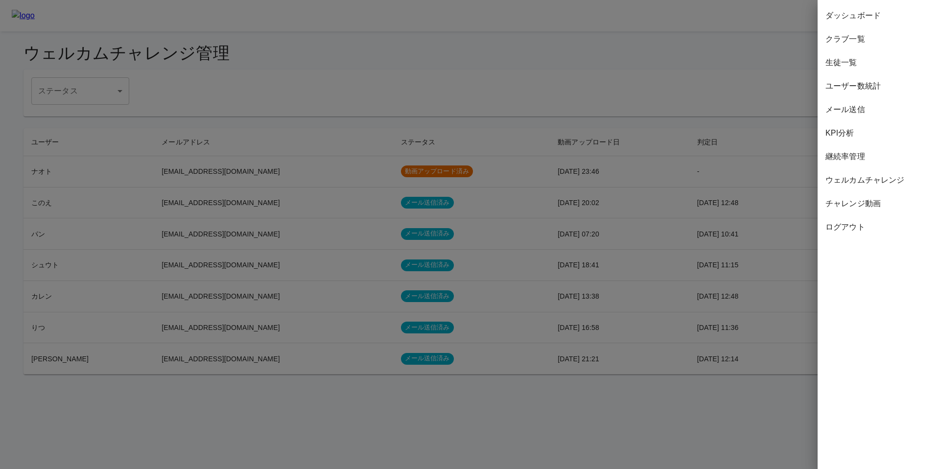
click at [850, 62] on span "生徒一覧" at bounding box center [879, 63] width 107 height 12
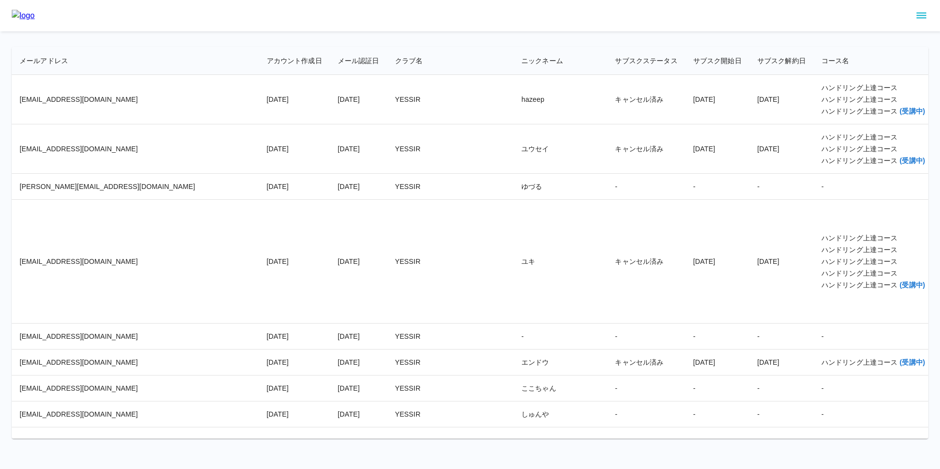
click at [387, 172] on td "YESSIR" at bounding box center [450, 148] width 126 height 49
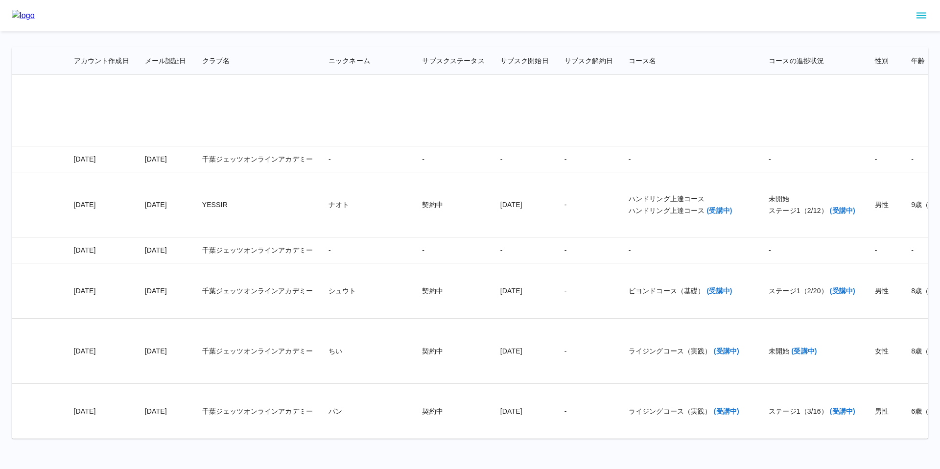
scroll to position [18512, 499]
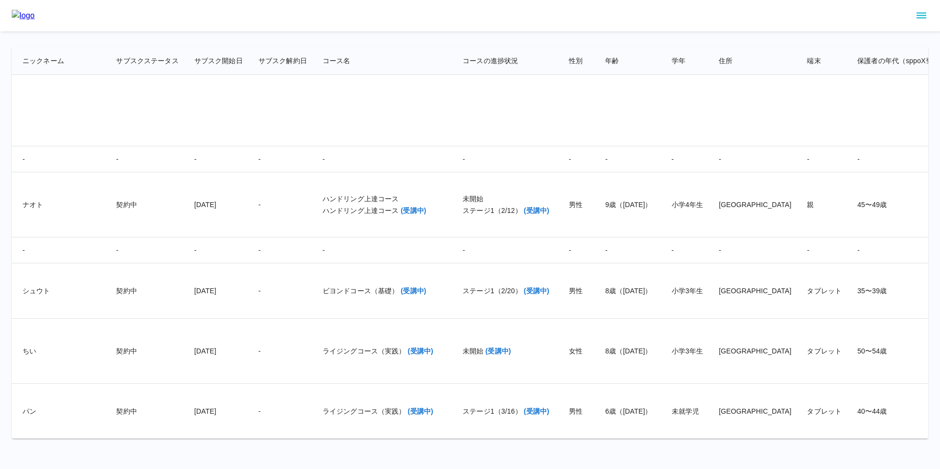
click at [799, 238] on td "親" at bounding box center [824, 204] width 50 height 65
drag, startPoint x: 656, startPoint y: 242, endPoint x: 665, endPoint y: 243, distance: 8.3
click at [799, 238] on td "親" at bounding box center [824, 204] width 50 height 65
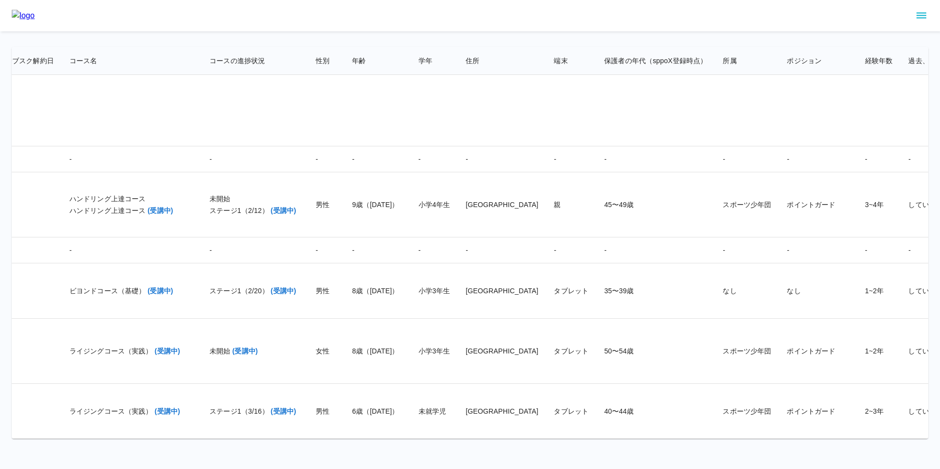
scroll to position [18512, 854]
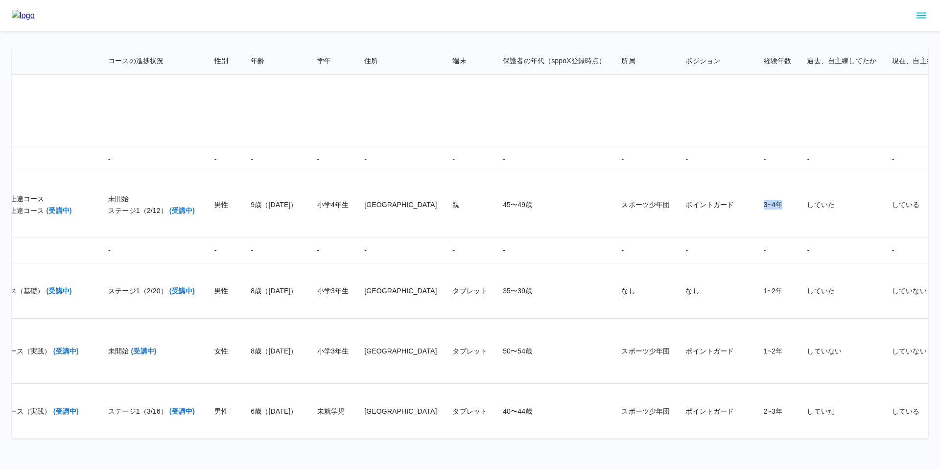
drag, startPoint x: 612, startPoint y: 242, endPoint x: 631, endPoint y: 243, distance: 19.6
click at [756, 238] on td "3~4年" at bounding box center [778, 204] width 44 height 65
click at [799, 238] on td "していた" at bounding box center [841, 204] width 85 height 65
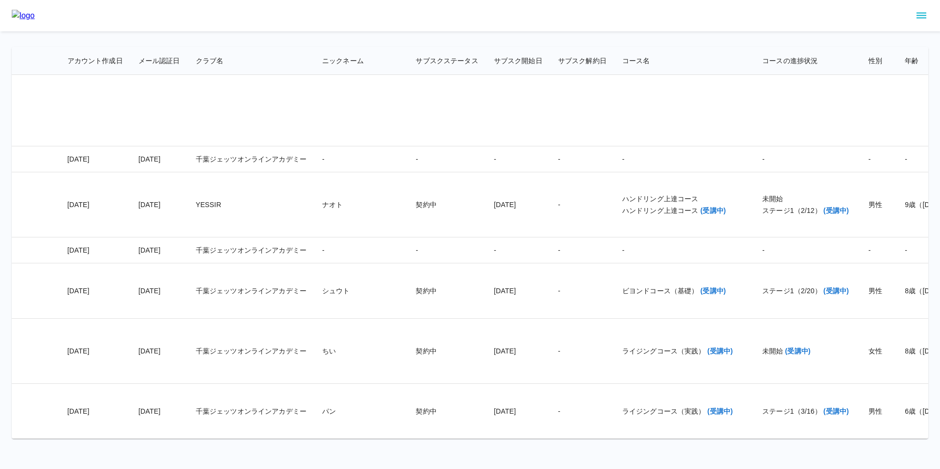
scroll to position [18512, 248]
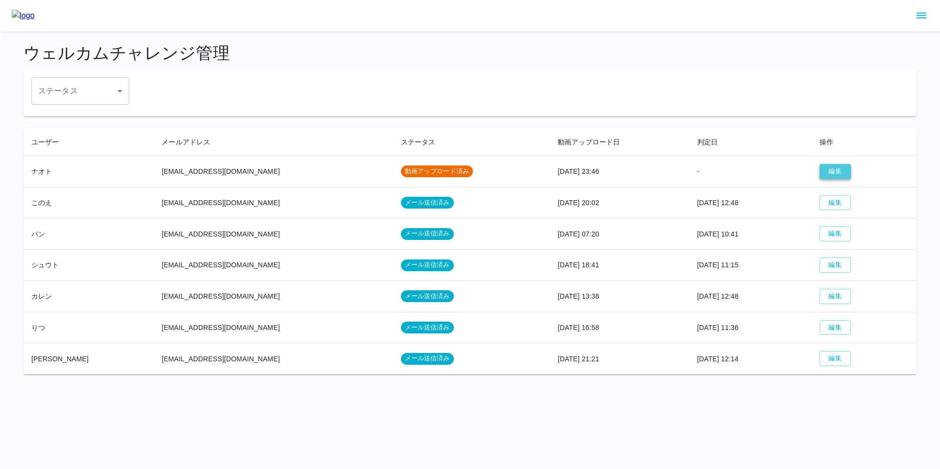
click at [820, 171] on button "編集" at bounding box center [835, 171] width 31 height 15
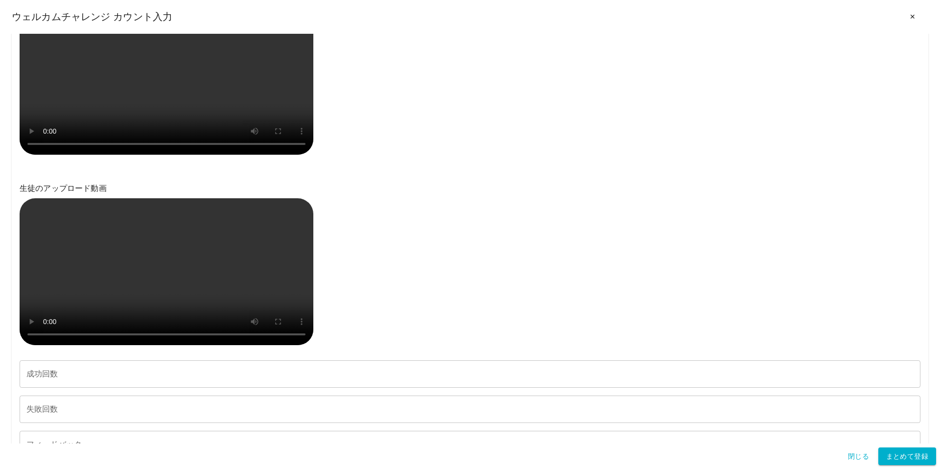
scroll to position [449, 0]
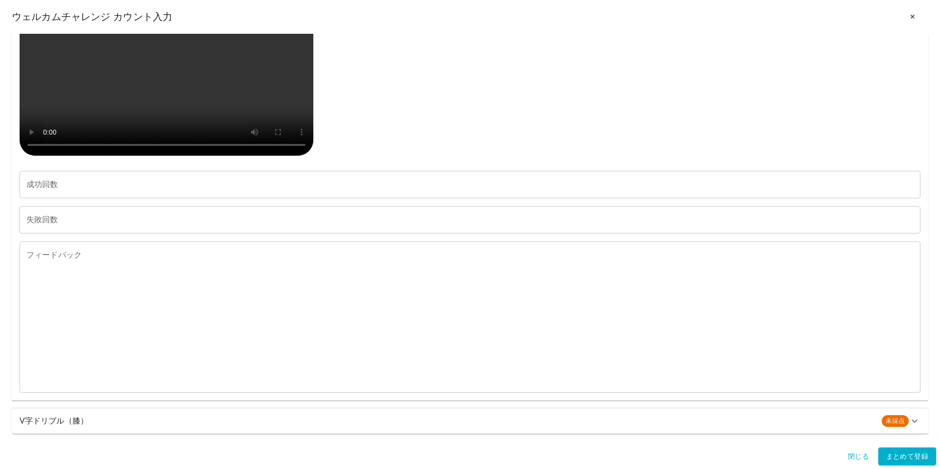
click at [68, 421] on h6 "V字ドリブル（膝）" at bounding box center [447, 421] width 855 height 14
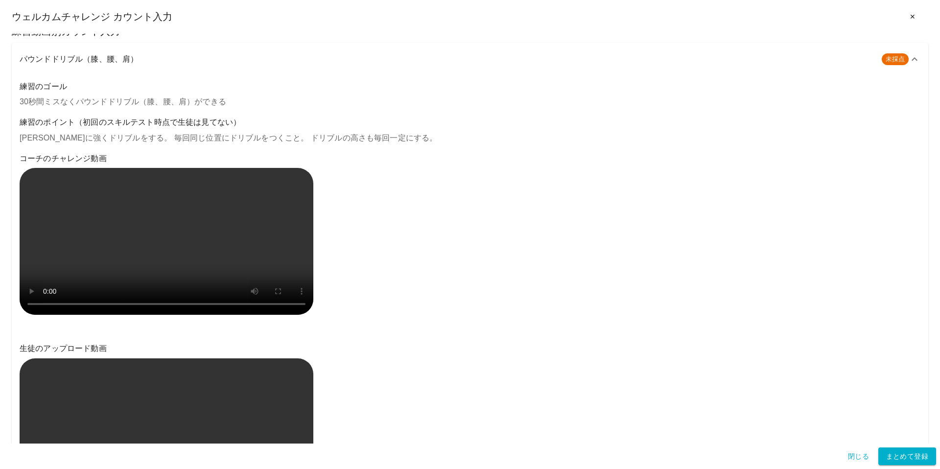
scroll to position [39, 0]
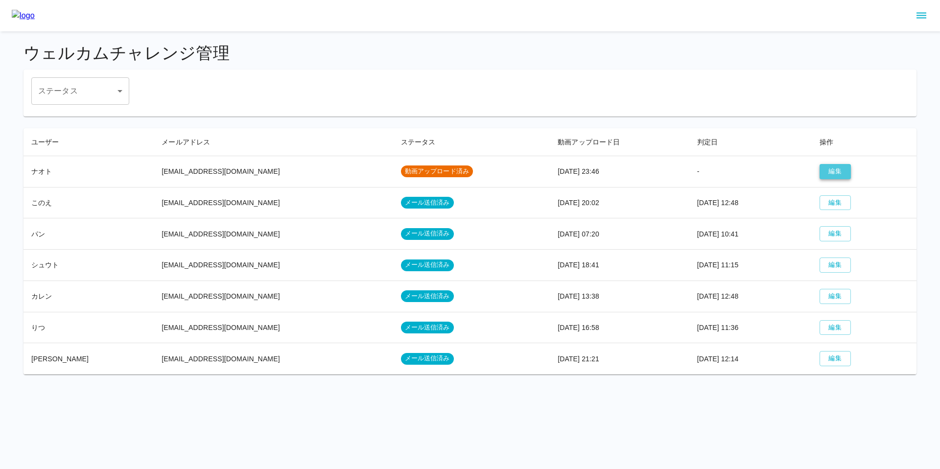
click at [835, 171] on button "編集" at bounding box center [835, 171] width 31 height 15
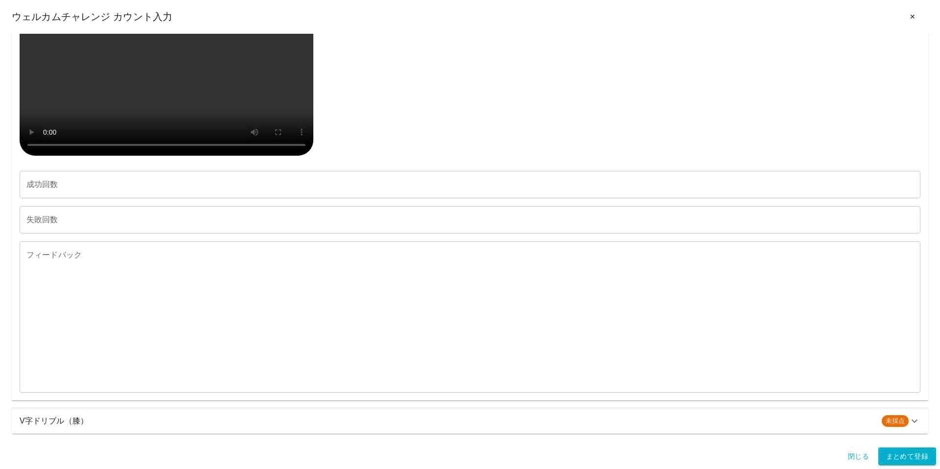
scroll to position [430, 0]
click at [89, 198] on input "成功回数" at bounding box center [470, 184] width 901 height 27
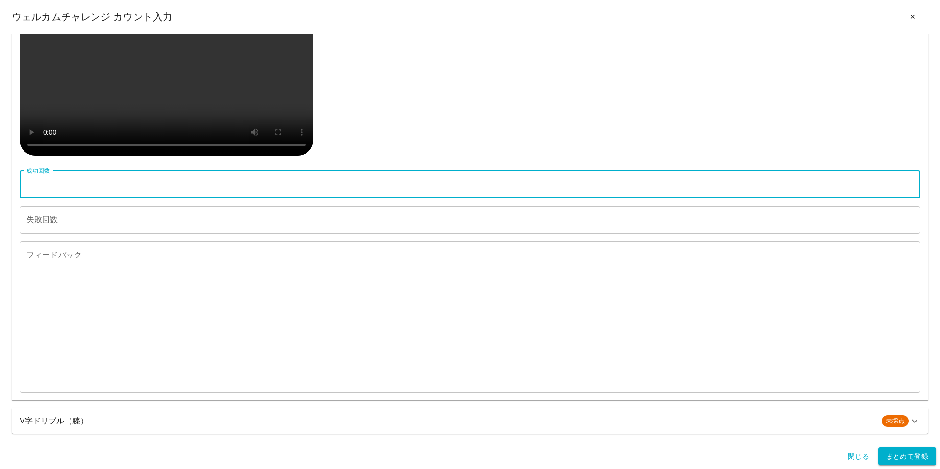
click at [104, 198] on input "成功回数" at bounding box center [470, 184] width 901 height 27
type input "***"
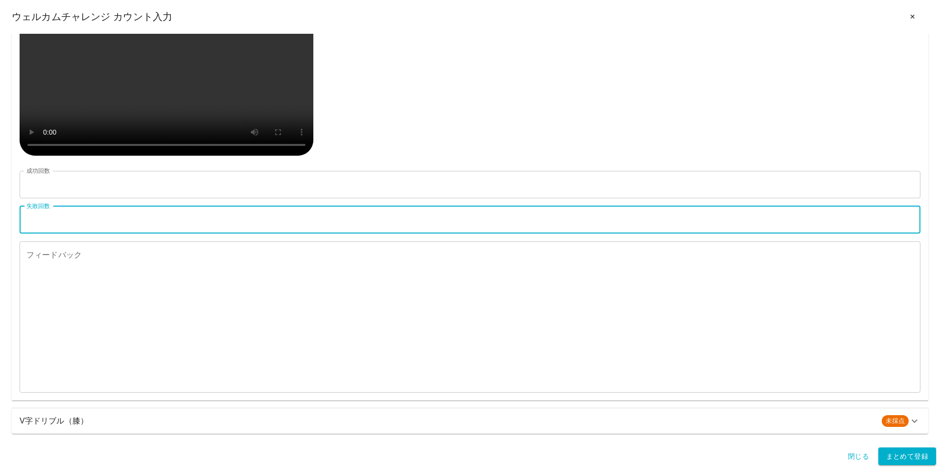
click at [95, 234] on input "失敗回数" at bounding box center [470, 219] width 901 height 27
type input "*"
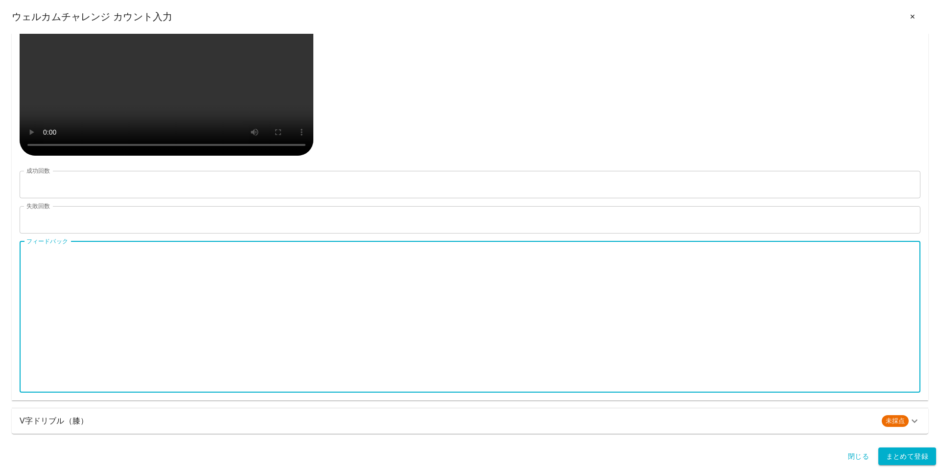
click at [132, 297] on textarea "フィードバック" at bounding box center [469, 316] width 887 height 135
paste textarea "**********"
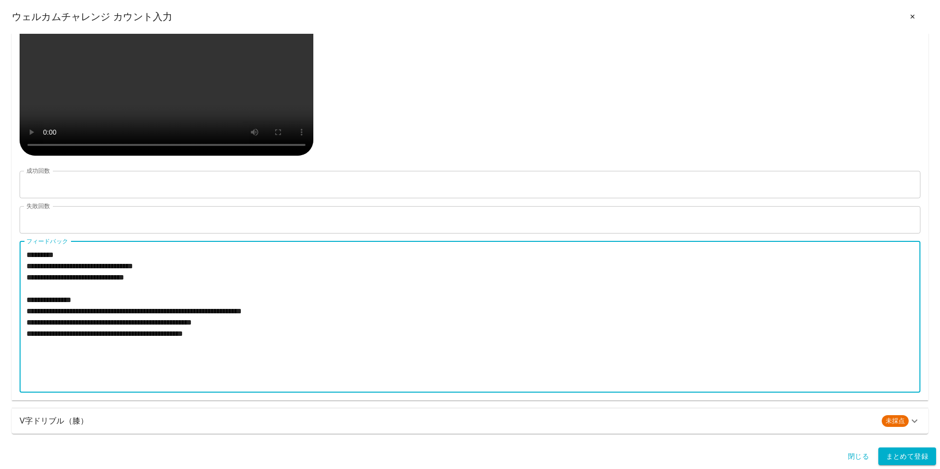
scroll to position [449, 0]
type textarea "**********"
click at [147, 422] on h6 "V字ドリブル（膝）" at bounding box center [447, 421] width 855 height 14
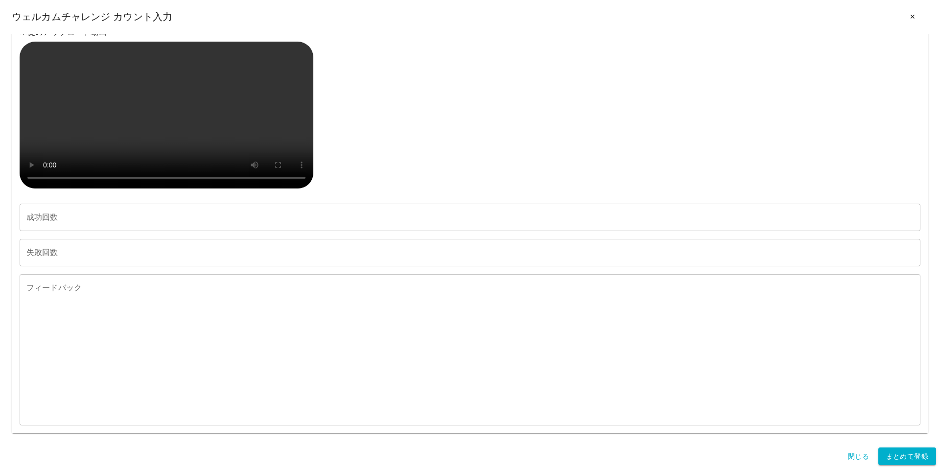
scroll to position [1160, 0]
click at [98, 231] on input "成功回数" at bounding box center [470, 217] width 901 height 27
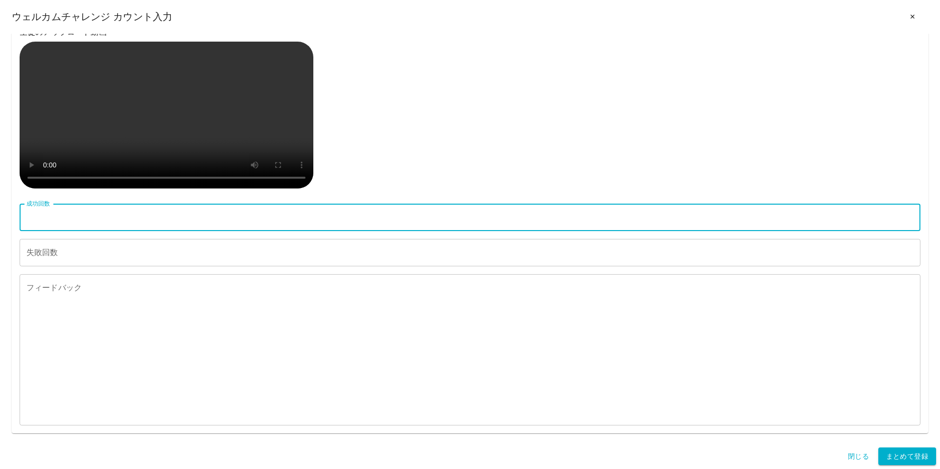
type input "**"
click at [81, 266] on input "失敗回数" at bounding box center [470, 252] width 901 height 27
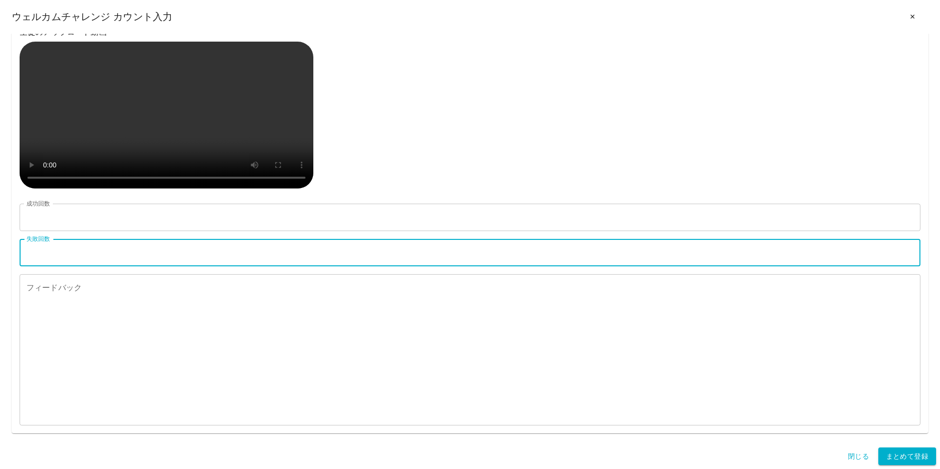
click at [84, 263] on input "失敗回数" at bounding box center [470, 252] width 901 height 27
type input "*"
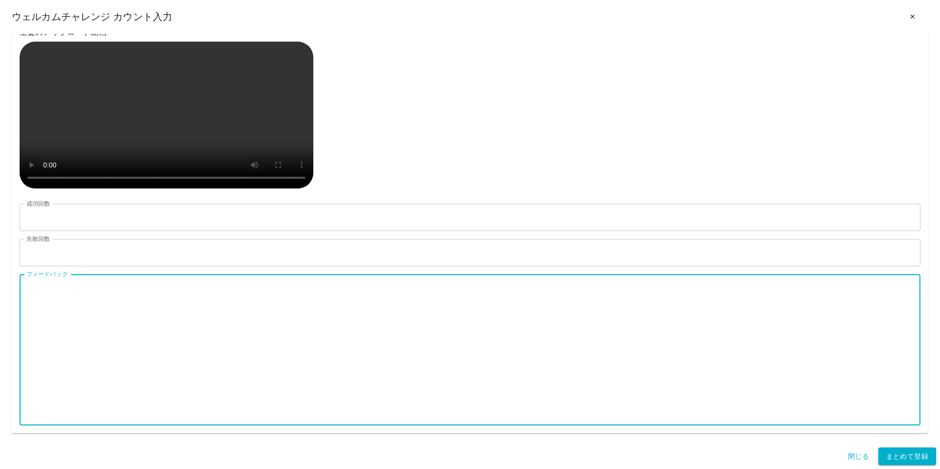
click at [102, 337] on textarea "フィードバック" at bounding box center [469, 350] width 887 height 135
paste textarea "**********"
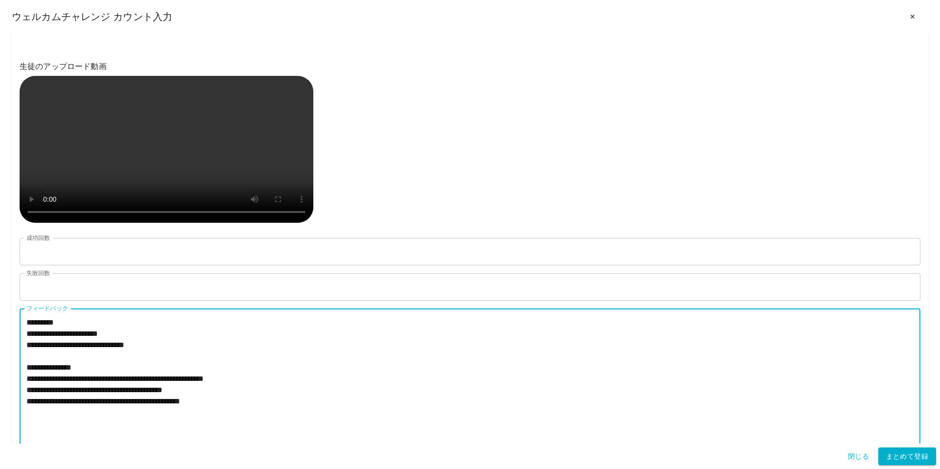
scroll to position [1168, 0]
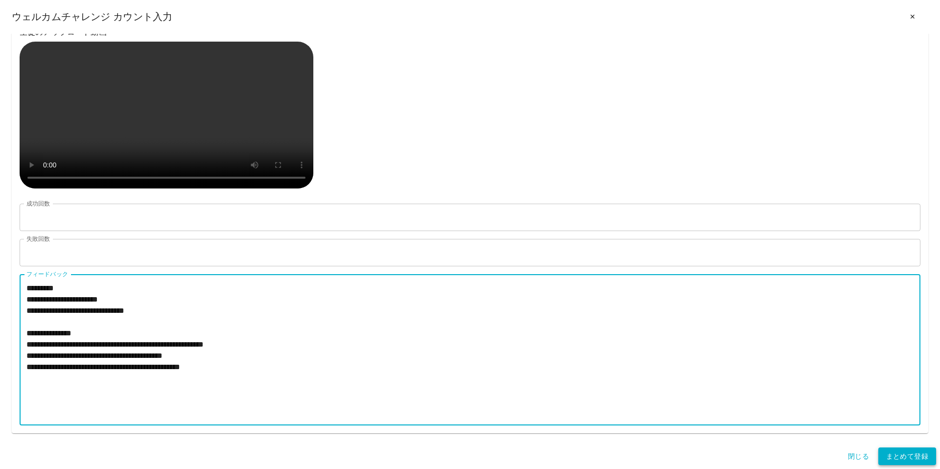
type textarea "**********"
click at [889, 455] on button "まとめて登録" at bounding box center [908, 457] width 58 height 18
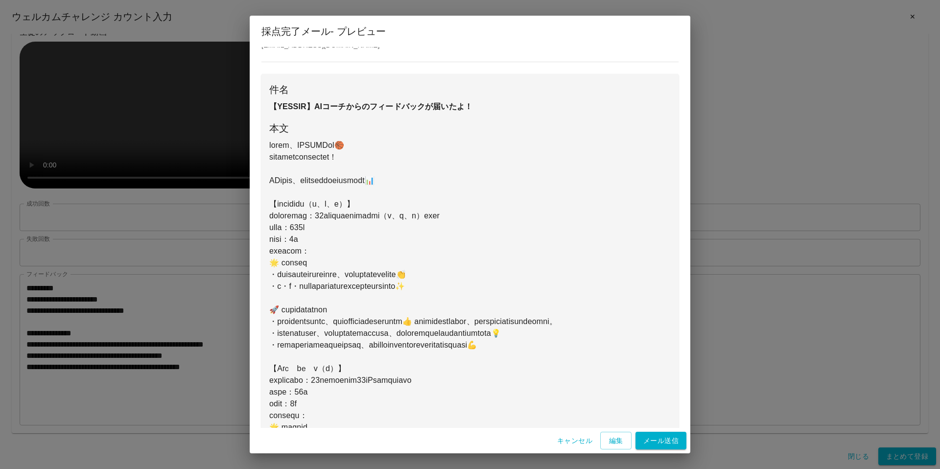
scroll to position [38, 0]
click at [270, 228] on pre at bounding box center [470, 397] width 402 height 517
click at [612, 437] on button "編集" at bounding box center [615, 441] width 31 height 18
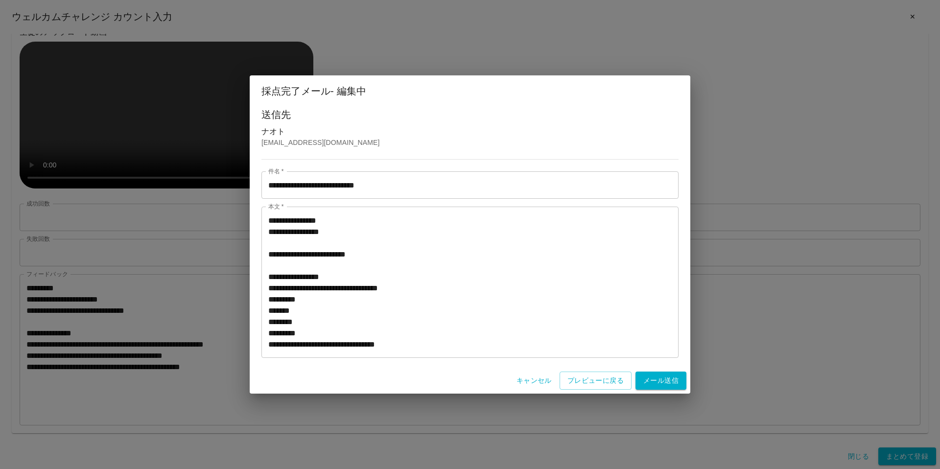
click at [351, 302] on textarea "**********" at bounding box center [470, 282] width 404 height 135
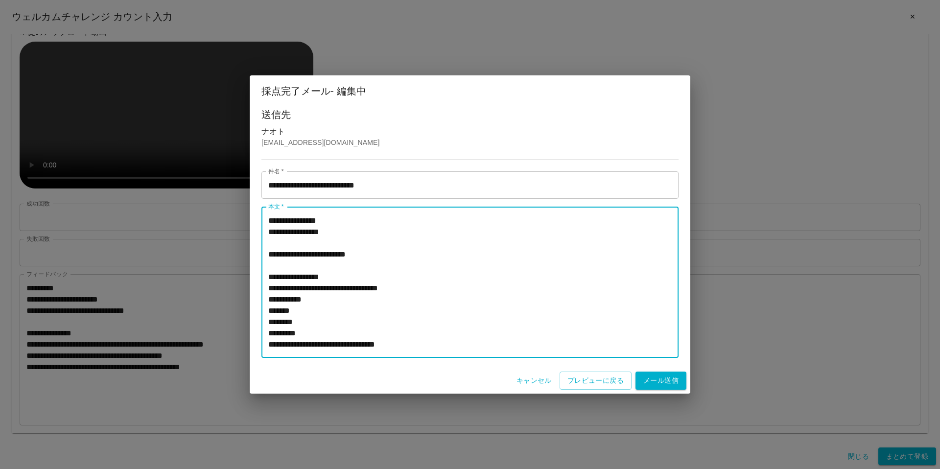
click at [338, 299] on textarea "**********" at bounding box center [470, 282] width 404 height 135
type textarea "**********"
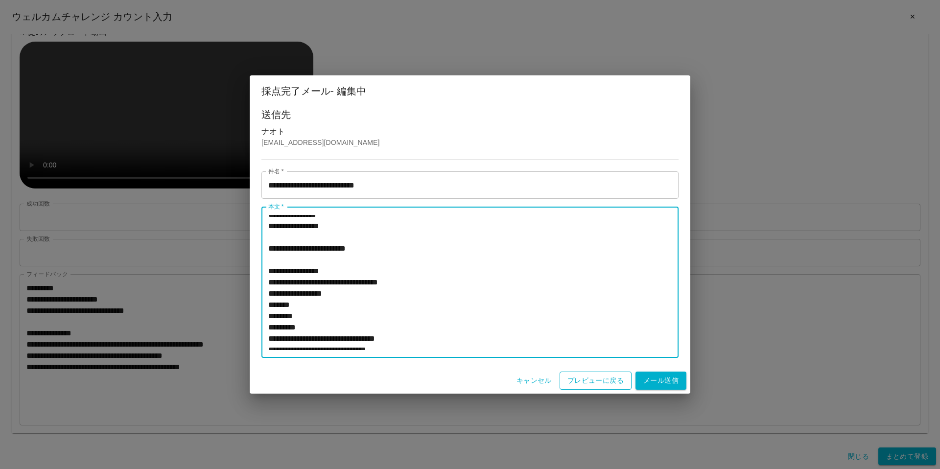
click at [579, 380] on button "プレビューに戻る" at bounding box center [596, 381] width 72 height 18
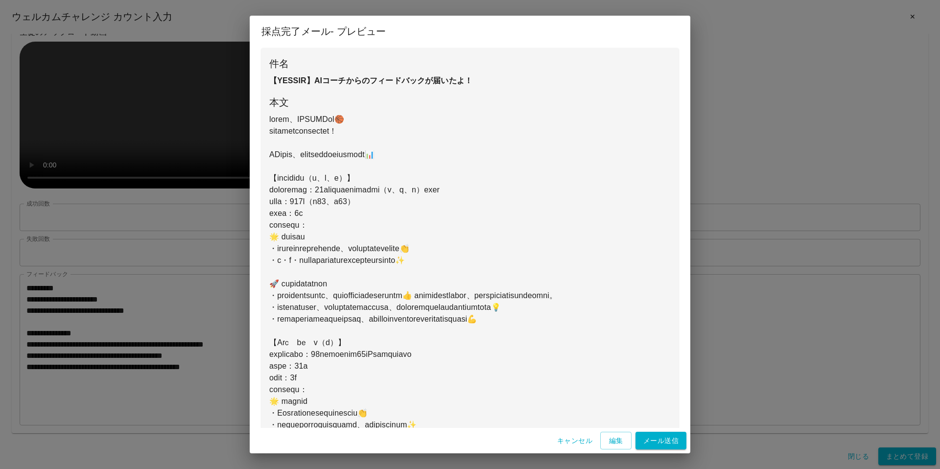
scroll to position [65, 0]
drag, startPoint x: 551, startPoint y: 294, endPoint x: 541, endPoint y: 306, distance: 14.9
click at [542, 307] on pre at bounding box center [470, 371] width 402 height 517
click at [616, 439] on button "編集" at bounding box center [615, 441] width 31 height 18
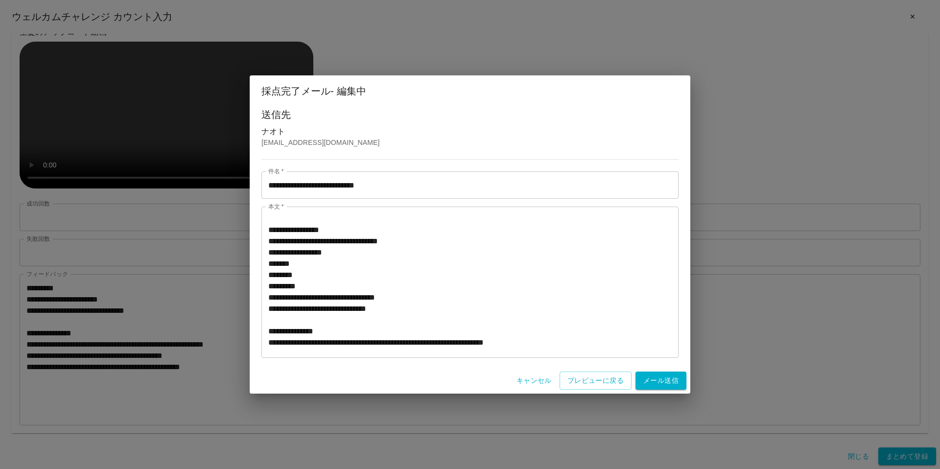
scroll to position [74, 0]
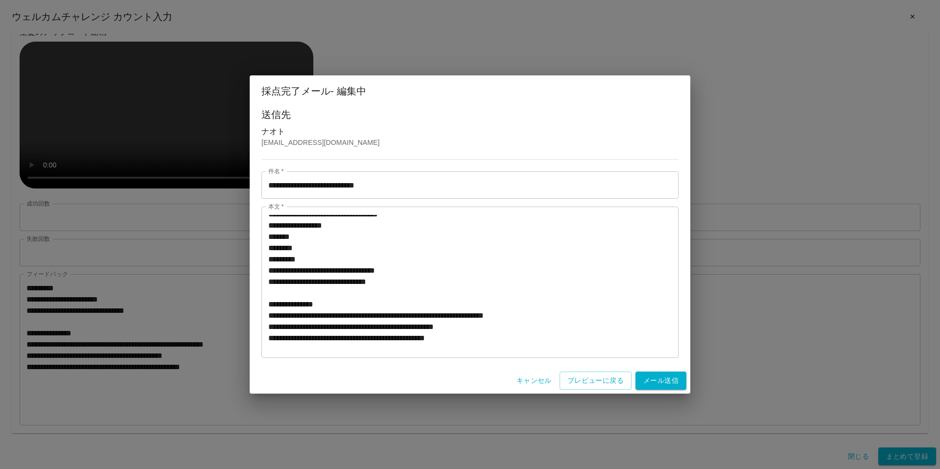
click at [548, 314] on textarea "**********" at bounding box center [470, 282] width 404 height 135
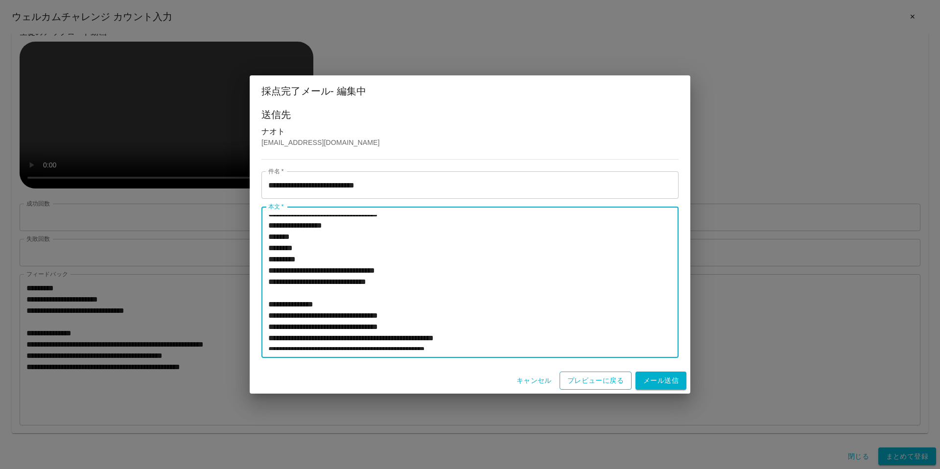
type textarea "**********"
click at [605, 383] on button "プレビューに戻る" at bounding box center [596, 381] width 72 height 18
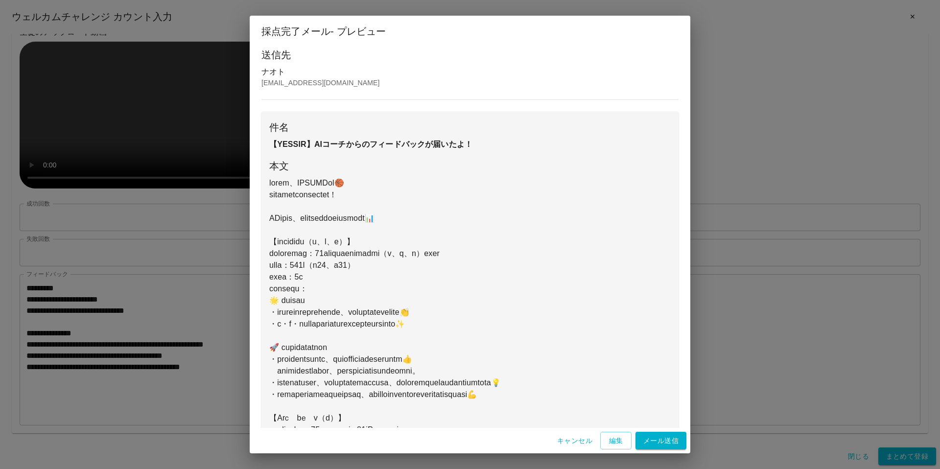
scroll to position [11, 0]
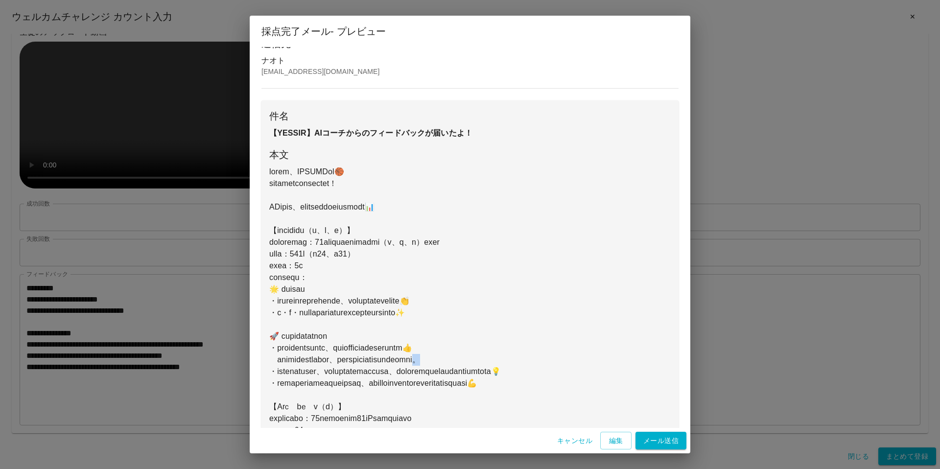
drag, startPoint x: 557, startPoint y: 360, endPoint x: 549, endPoint y: 360, distance: 8.8
click at [549, 360] on pre at bounding box center [470, 430] width 402 height 529
click at [541, 375] on pre at bounding box center [470, 430] width 402 height 529
drag, startPoint x: 557, startPoint y: 362, endPoint x: 551, endPoint y: 362, distance: 5.9
click at [551, 362] on pre at bounding box center [470, 430] width 402 height 529
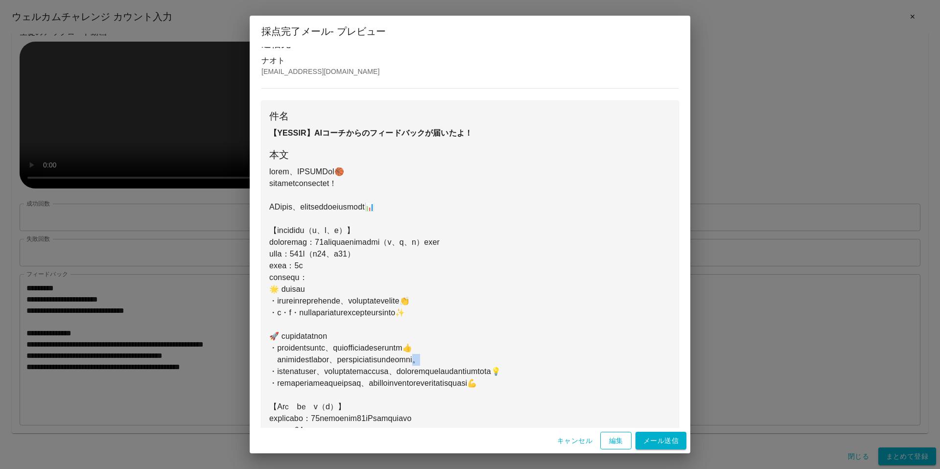
click at [605, 438] on button "編集" at bounding box center [615, 441] width 31 height 18
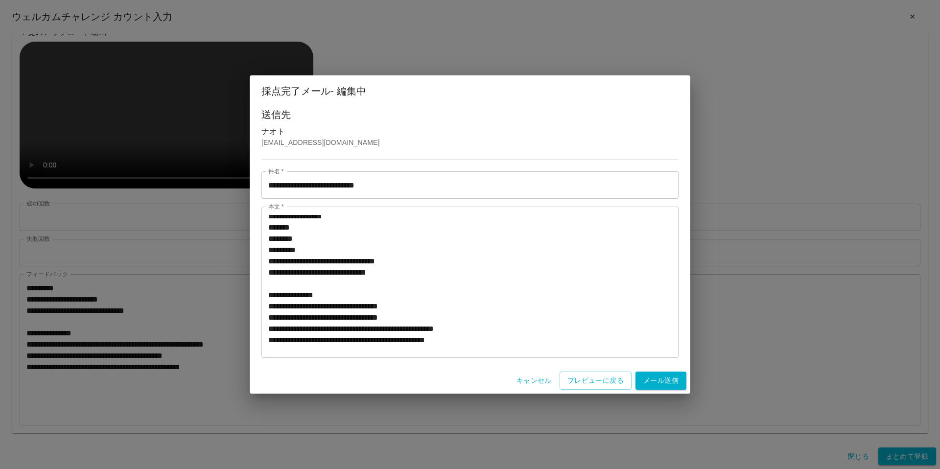
scroll to position [86, 0]
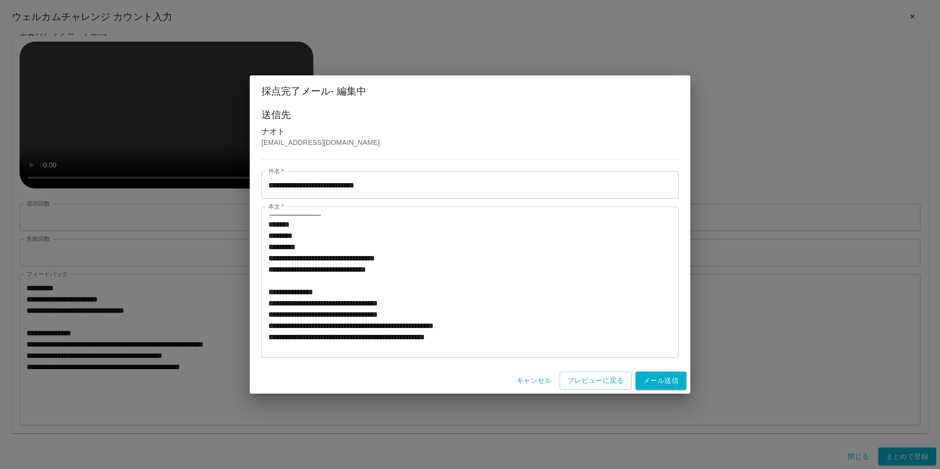
click at [560, 319] on textarea "**********" at bounding box center [470, 282] width 404 height 135
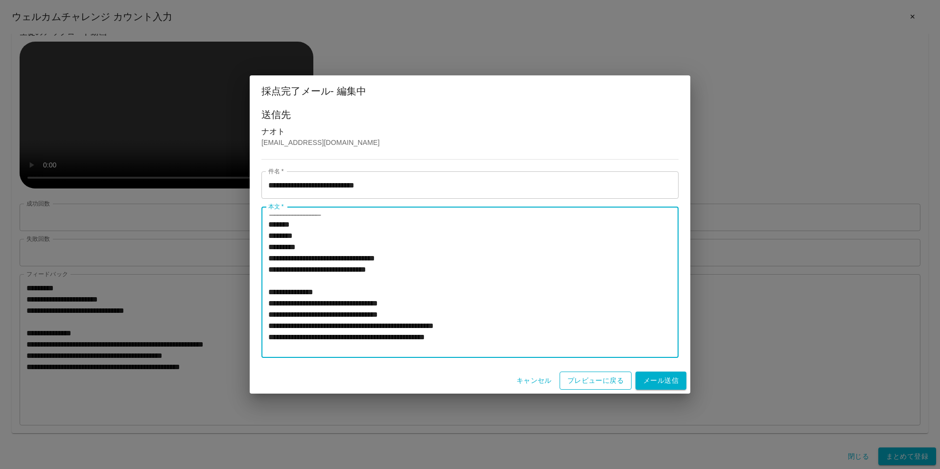
type textarea "**********"
click at [577, 376] on button "プレビューに戻る" at bounding box center [596, 381] width 72 height 18
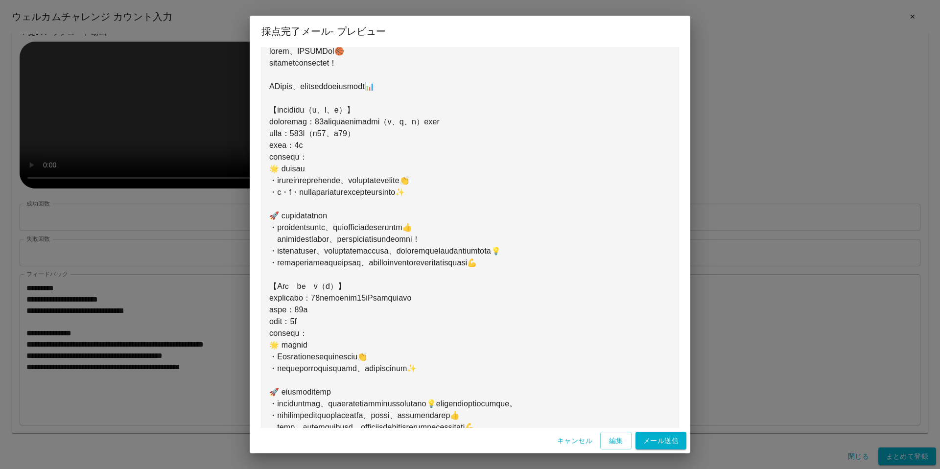
scroll to position [131, 0]
click at [617, 435] on button "編集" at bounding box center [615, 441] width 31 height 18
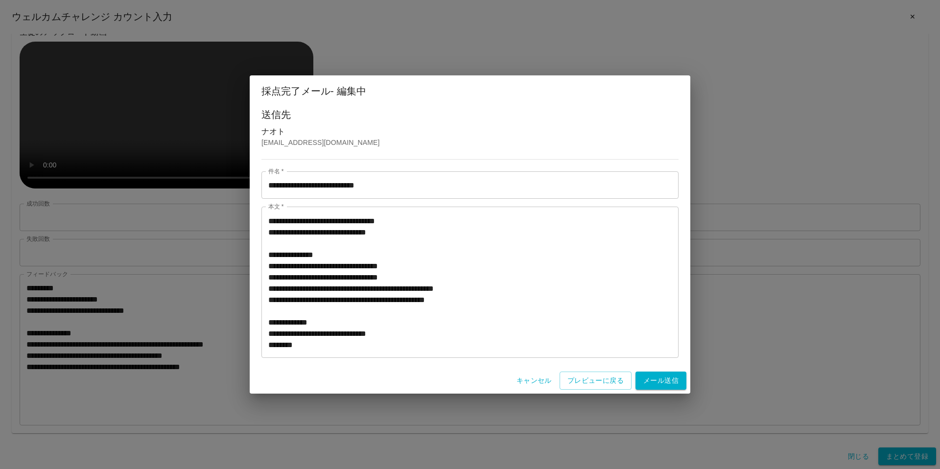
scroll to position [125, 0]
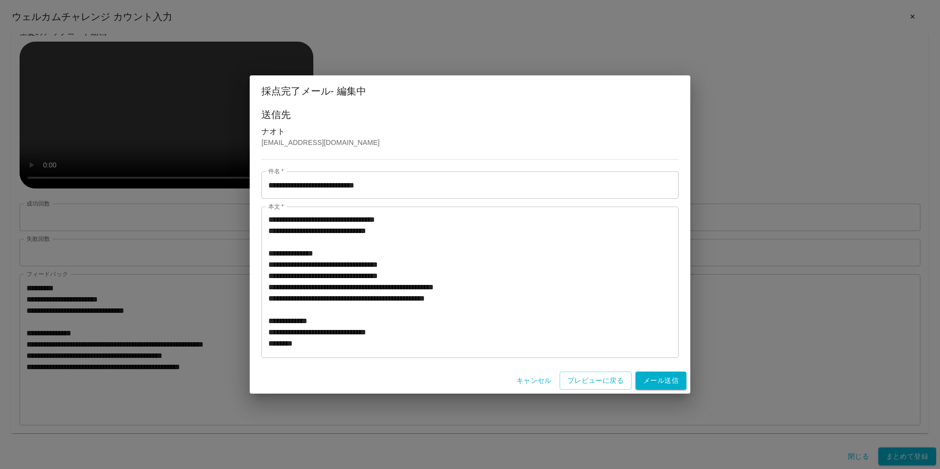
click at [478, 310] on textarea "**********" at bounding box center [470, 282] width 404 height 135
click at [579, 380] on button "プレビューに戻る" at bounding box center [596, 381] width 72 height 18
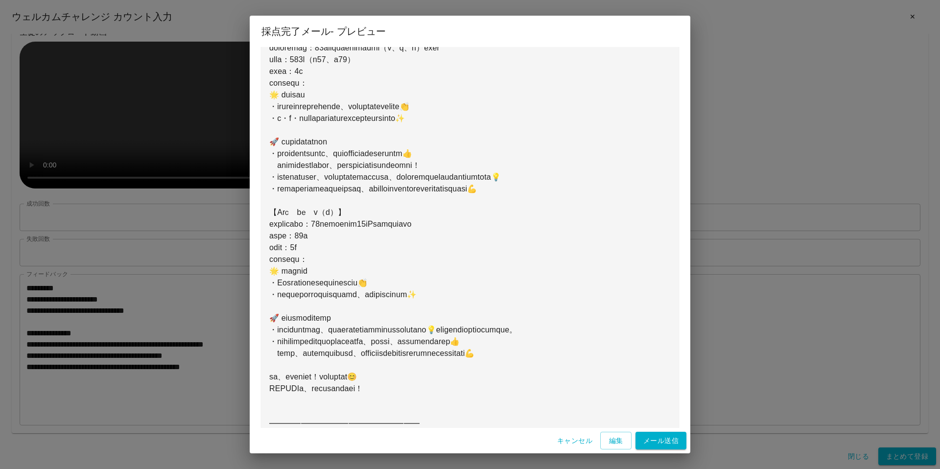
scroll to position [207, 0]
drag, startPoint x: 544, startPoint y: 199, endPoint x: 585, endPoint y: 199, distance: 41.1
click at [585, 199] on pre at bounding box center [470, 234] width 402 height 529
drag, startPoint x: 279, startPoint y: 199, endPoint x: 294, endPoint y: 197, distance: 14.8
click at [294, 197] on pre at bounding box center [470, 234] width 402 height 529
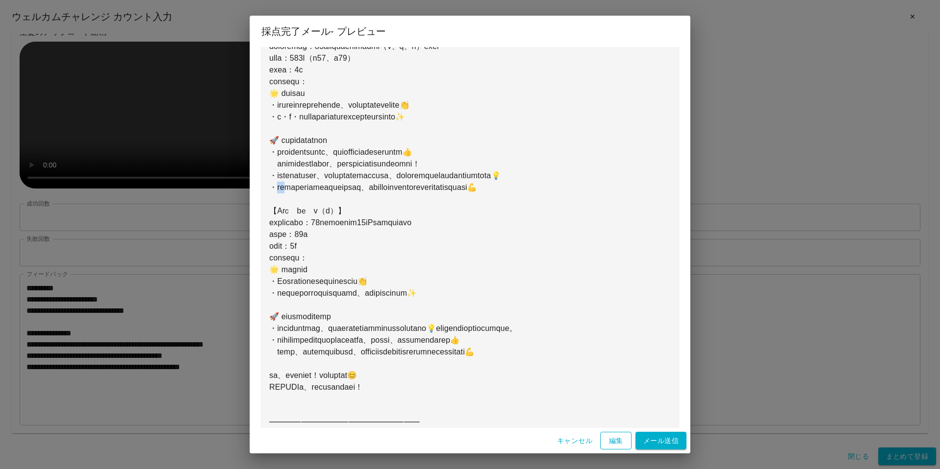
click at [608, 441] on button "編集" at bounding box center [615, 441] width 31 height 18
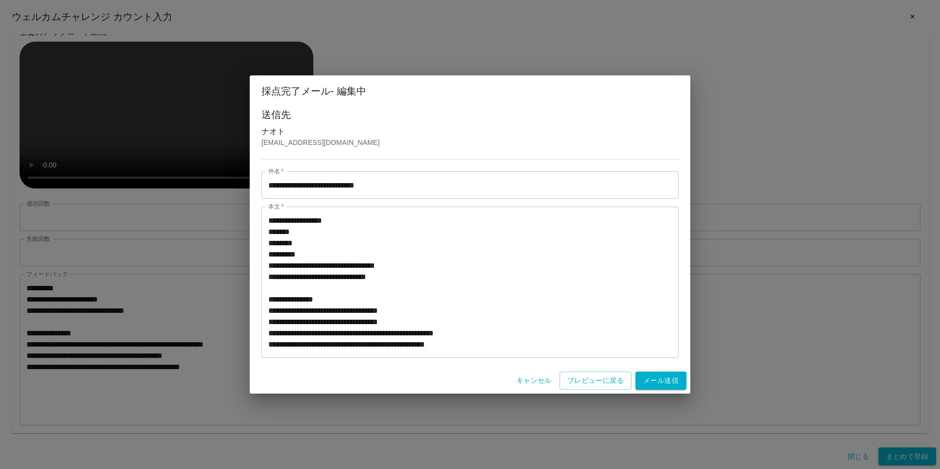
scroll to position [114, 0]
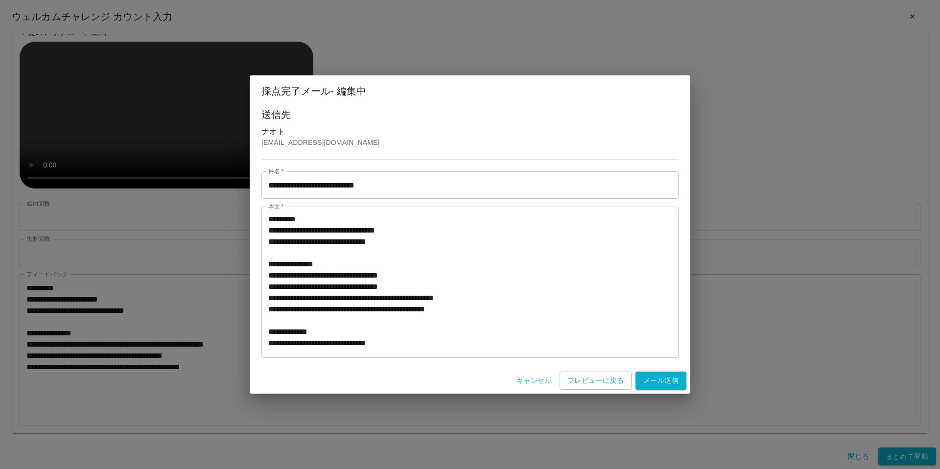
click at [480, 322] on textarea "**********" at bounding box center [470, 282] width 404 height 135
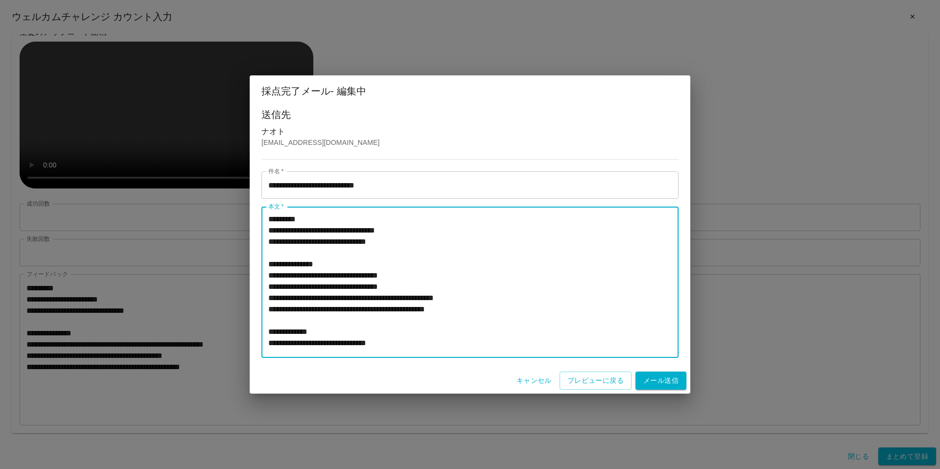
drag, startPoint x: 542, startPoint y: 321, endPoint x: 554, endPoint y: 321, distance: 12.2
click at [554, 321] on textarea "**********" at bounding box center [470, 282] width 404 height 135
click at [580, 321] on textarea "**********" at bounding box center [470, 282] width 404 height 135
drag, startPoint x: 568, startPoint y: 320, endPoint x: 586, endPoint y: 319, distance: 17.7
click at [586, 319] on textarea "**********" at bounding box center [470, 282] width 404 height 135
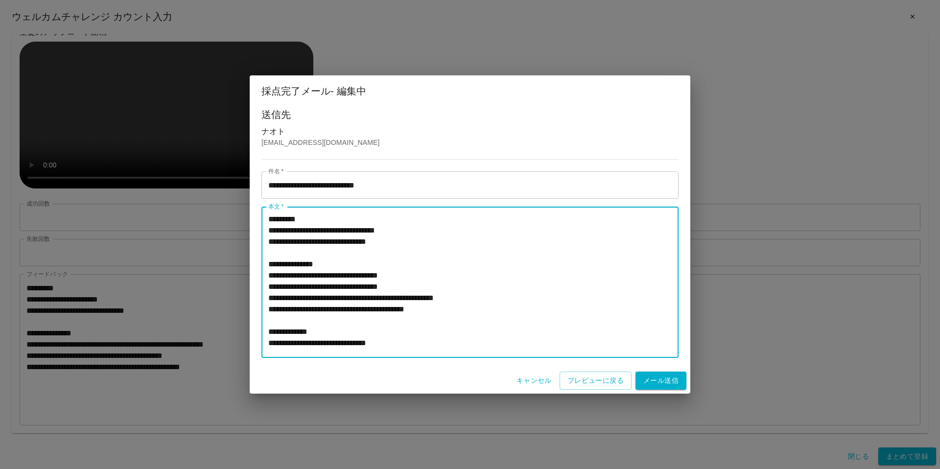
click at [517, 320] on textarea "**********" at bounding box center [470, 282] width 404 height 135
click at [503, 320] on textarea "**********" at bounding box center [470, 282] width 404 height 135
click at [546, 319] on textarea "**********" at bounding box center [470, 282] width 404 height 135
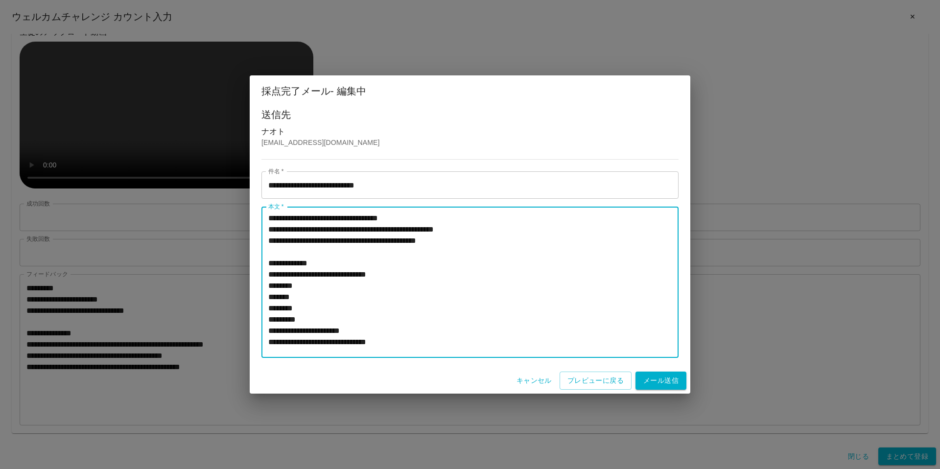
scroll to position [181, 0]
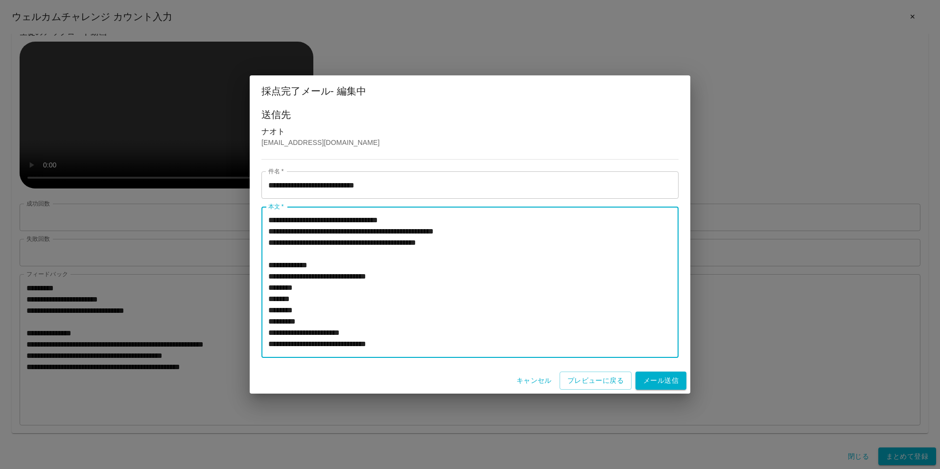
click at [344, 305] on textarea "**********" at bounding box center [470, 282] width 404 height 135
click at [316, 296] on textarea "**********" at bounding box center [470, 282] width 404 height 135
click at [348, 299] on textarea "**********" at bounding box center [470, 282] width 404 height 135
click at [339, 313] on textarea "**********" at bounding box center [470, 282] width 404 height 135
type textarea "**********"
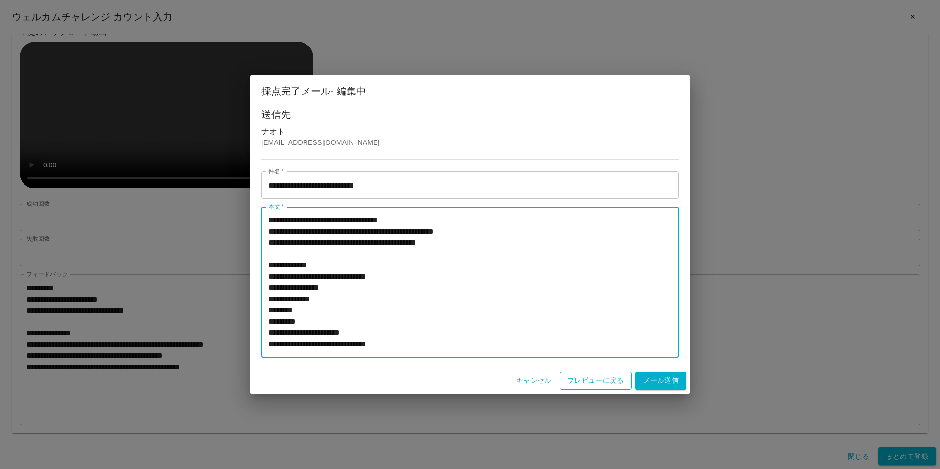
click at [577, 383] on button "プレビューに戻る" at bounding box center [596, 381] width 72 height 18
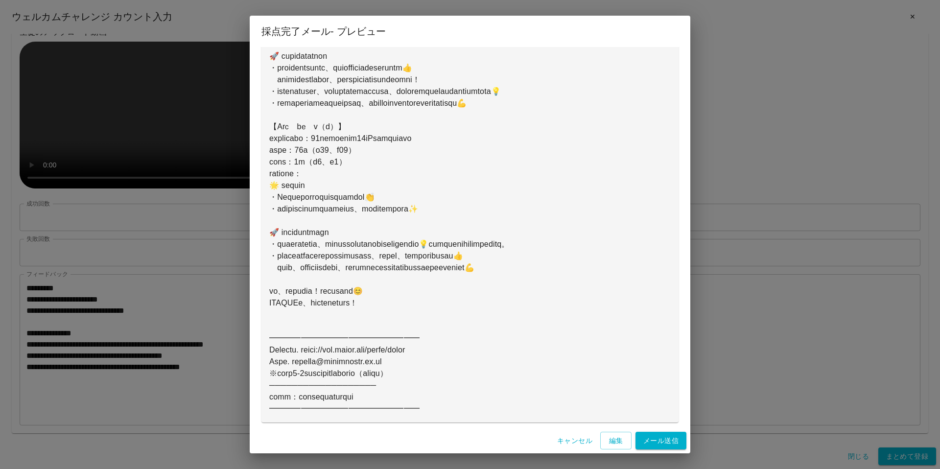
scroll to position [292, 0]
click at [610, 442] on button "編集" at bounding box center [615, 441] width 31 height 18
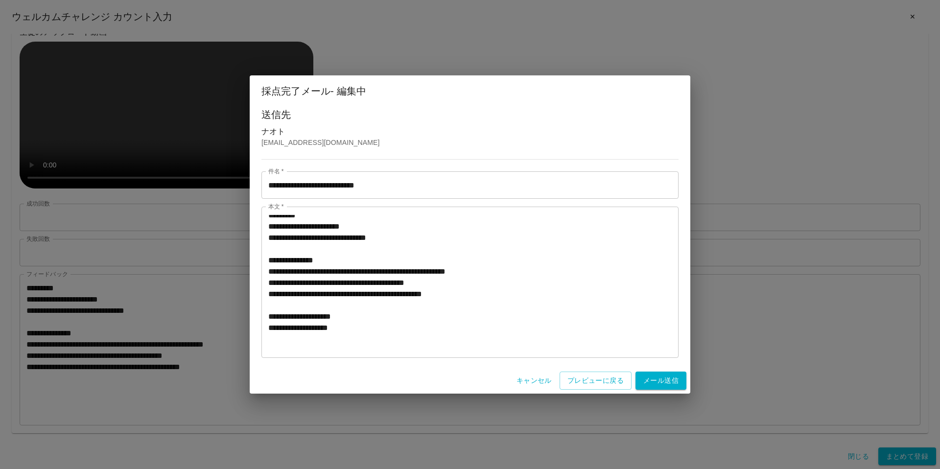
scroll to position [248, 0]
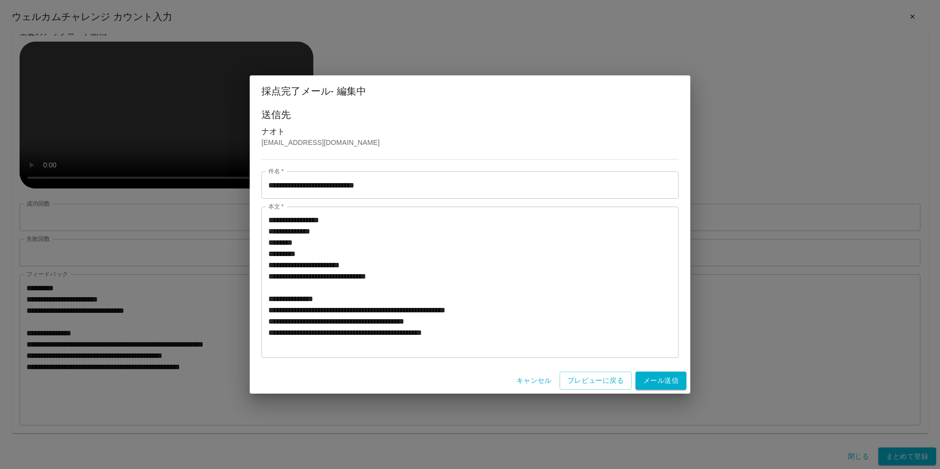
click at [343, 332] on textarea "**********" at bounding box center [470, 282] width 404 height 135
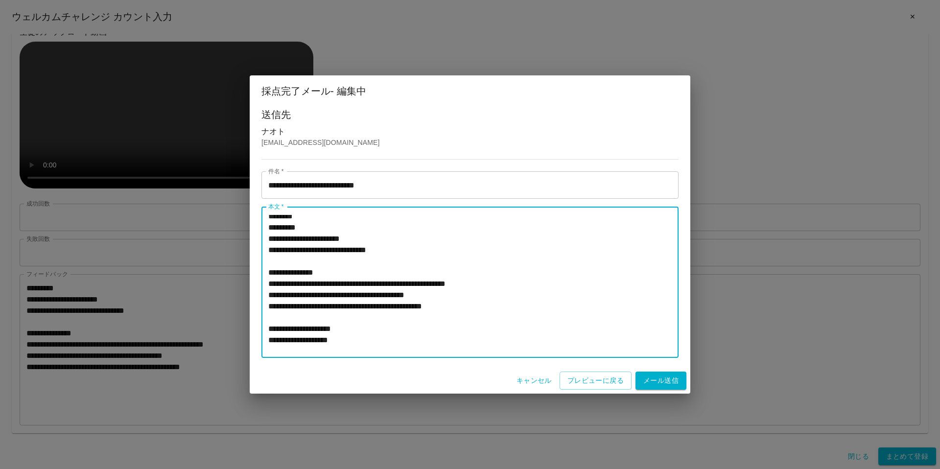
scroll to position [276, 0]
type textarea "**********"
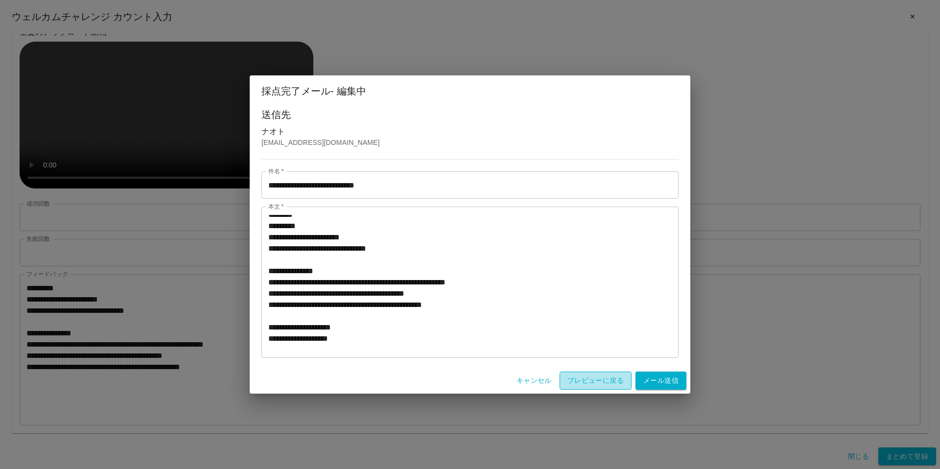
click at [578, 386] on button "プレビューに戻る" at bounding box center [596, 381] width 72 height 18
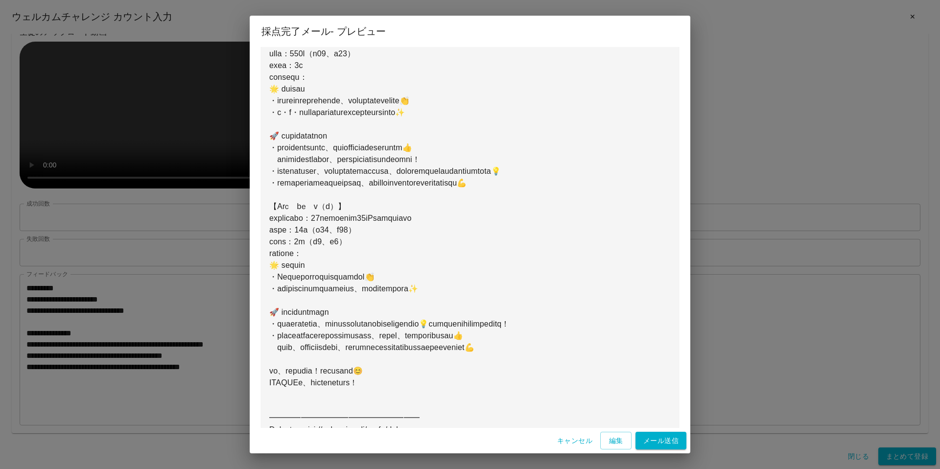
scroll to position [212, 0]
drag, startPoint x: 580, startPoint y: 336, endPoint x: 577, endPoint y: 345, distance: 9.5
click at [577, 345] on pre at bounding box center [470, 229] width 402 height 529
click at [612, 436] on button "編集" at bounding box center [615, 441] width 31 height 18
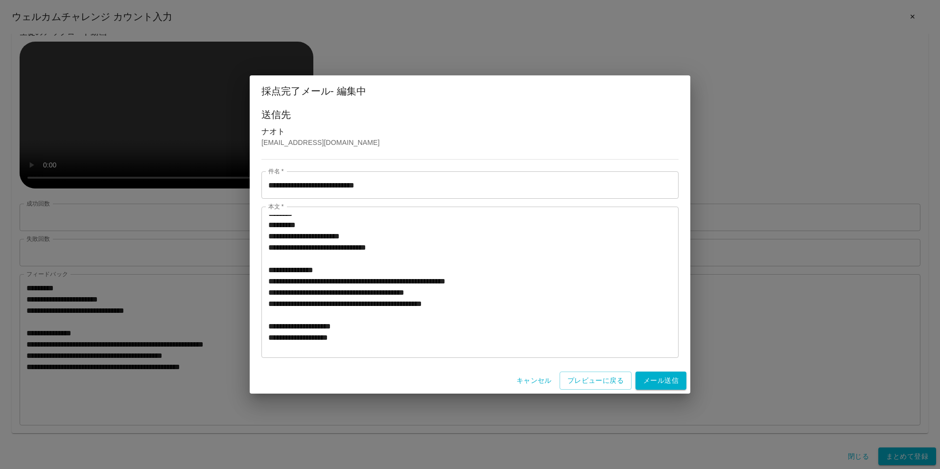
scroll to position [278, 0]
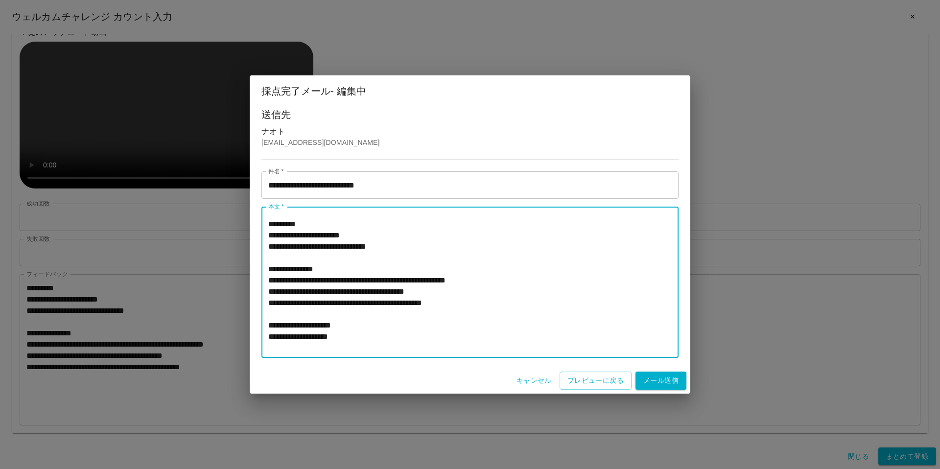
click at [579, 293] on textarea "**********" at bounding box center [470, 282] width 404 height 135
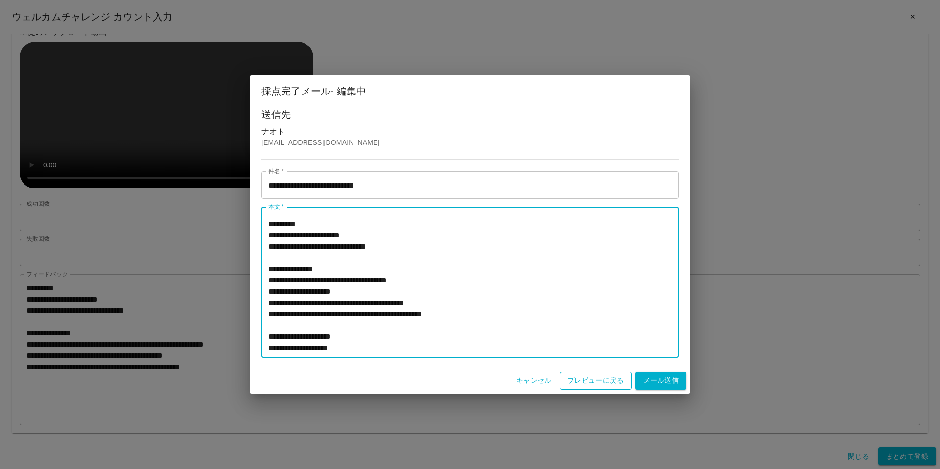
type textarea "**********"
click at [603, 376] on button "プレビューに戻る" at bounding box center [596, 381] width 72 height 18
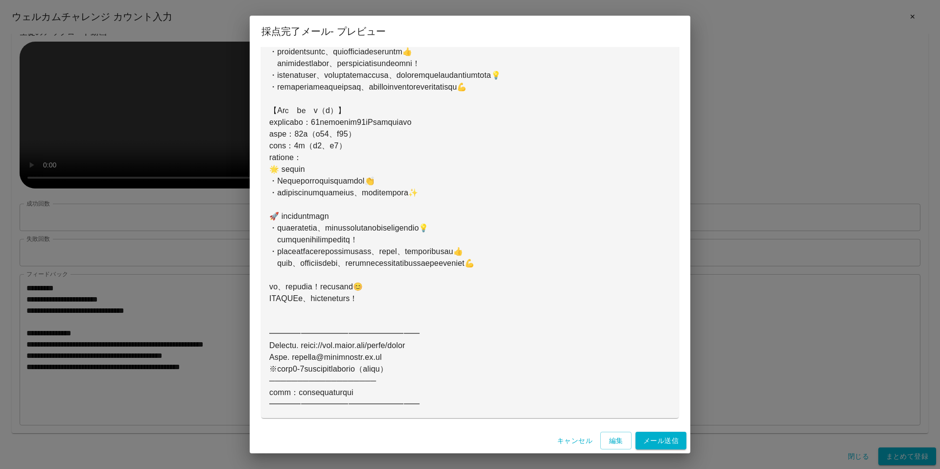
scroll to position [331, 0]
click at [621, 441] on button "編集" at bounding box center [615, 441] width 31 height 18
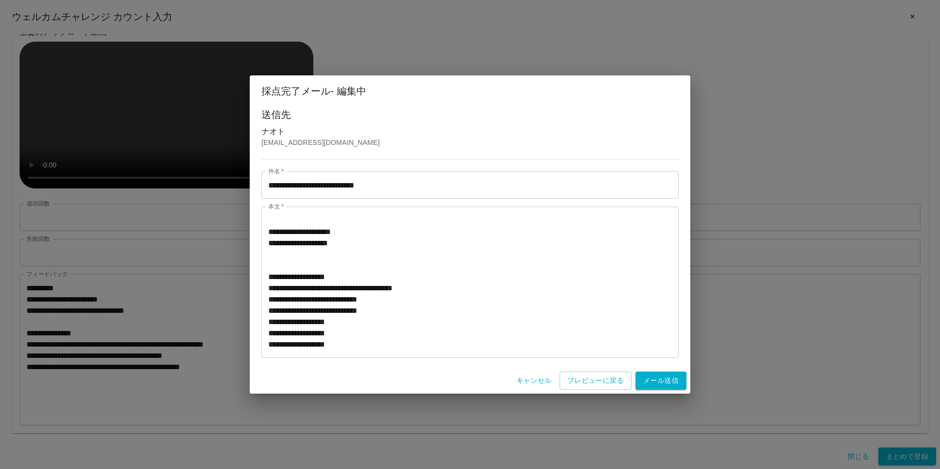
scroll to position [218, 0]
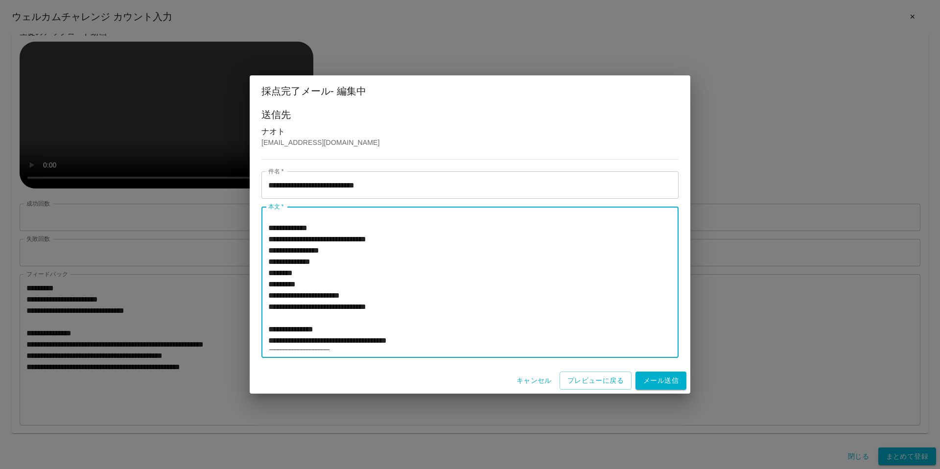
click at [439, 304] on textarea "**********" at bounding box center [470, 282] width 404 height 135
type textarea "**********"
click at [580, 380] on button "プレビューに戻る" at bounding box center [596, 381] width 72 height 18
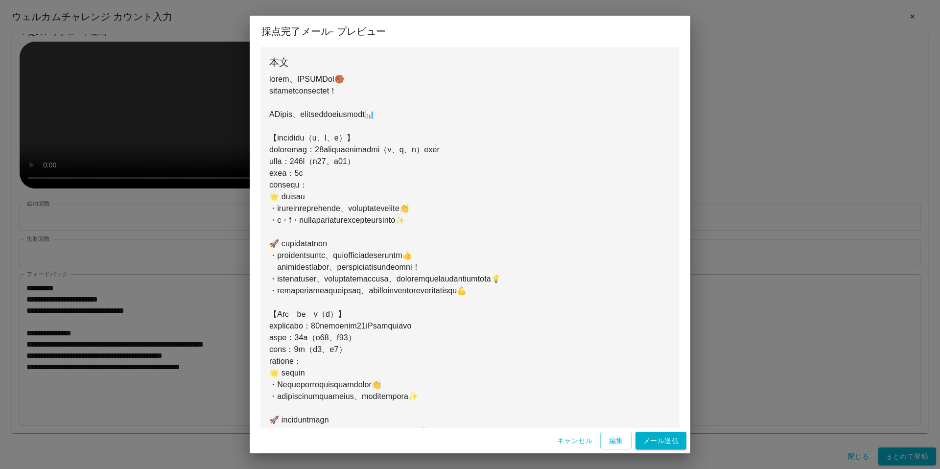
scroll to position [31, 0]
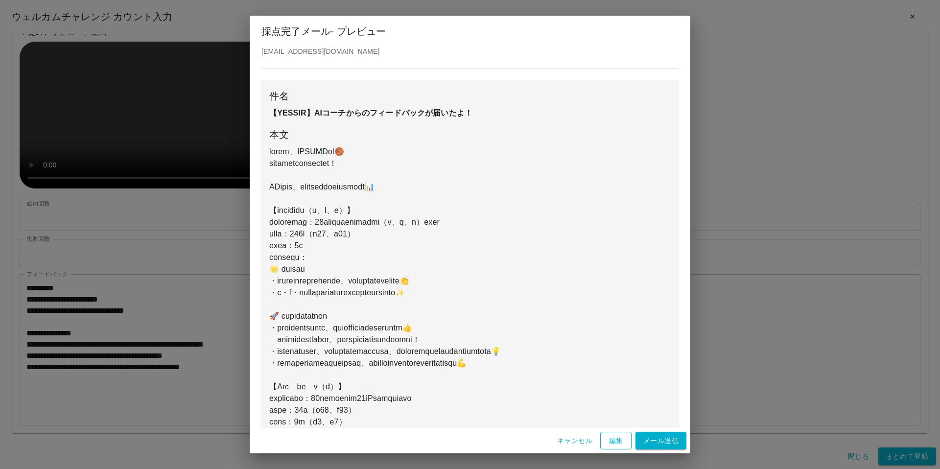
click at [607, 441] on button "編集" at bounding box center [615, 441] width 31 height 18
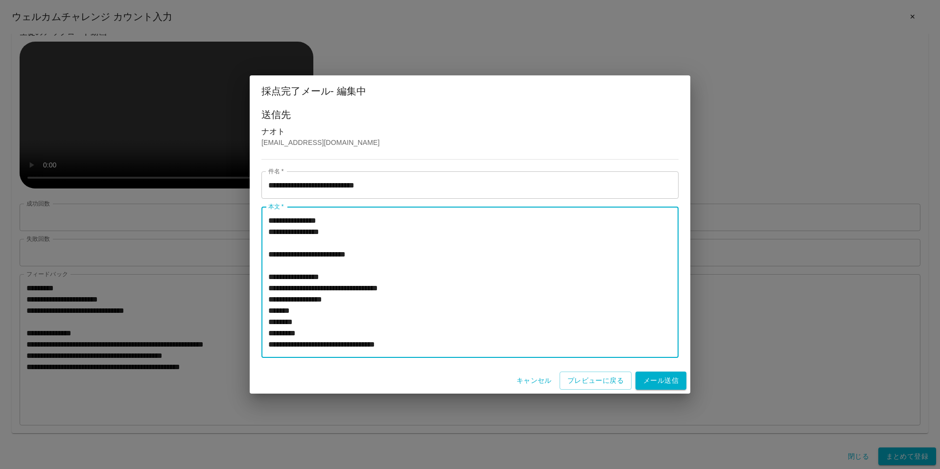
click at [536, 339] on textarea "**********" at bounding box center [470, 282] width 404 height 135
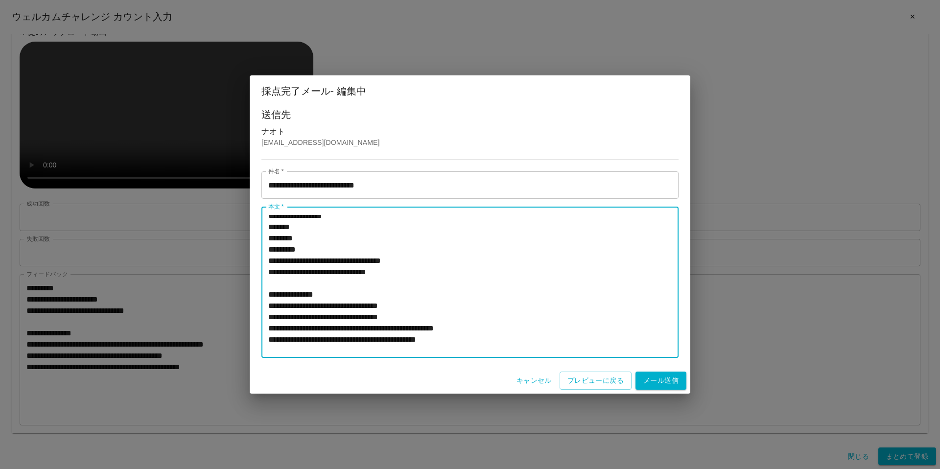
scroll to position [85, 0]
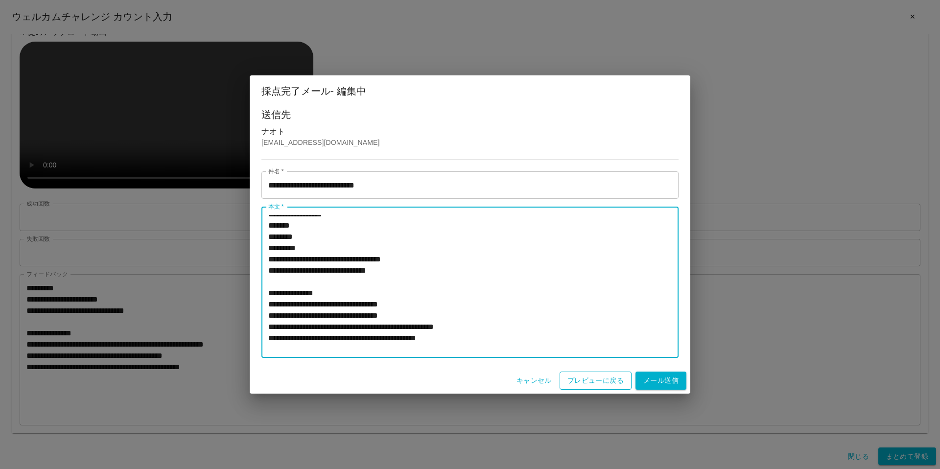
type textarea "**********"
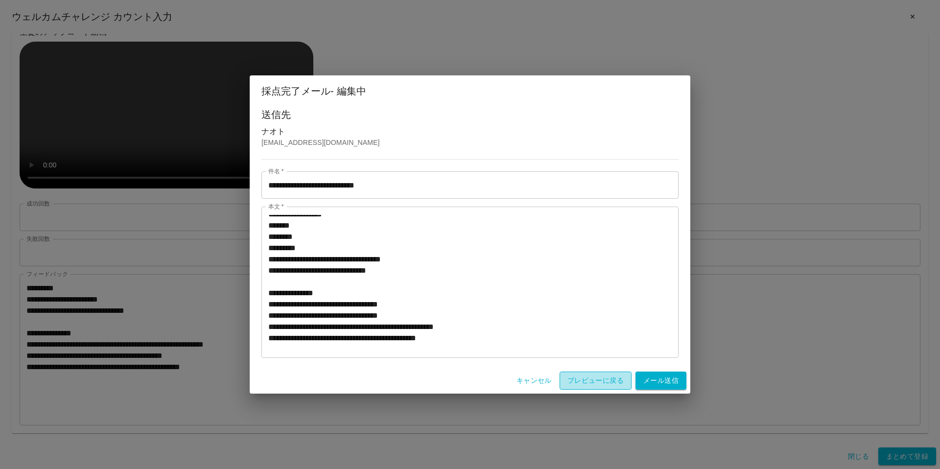
click at [608, 386] on button "プレビューに戻る" at bounding box center [596, 381] width 72 height 18
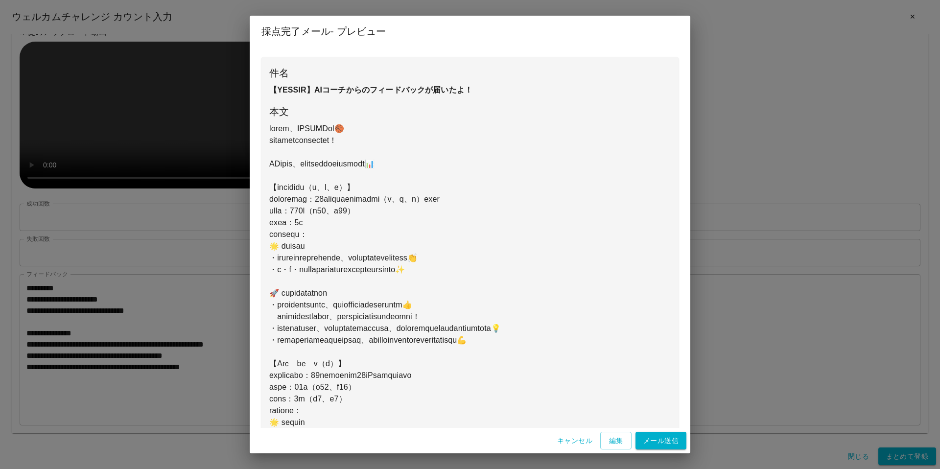
scroll to position [0, 0]
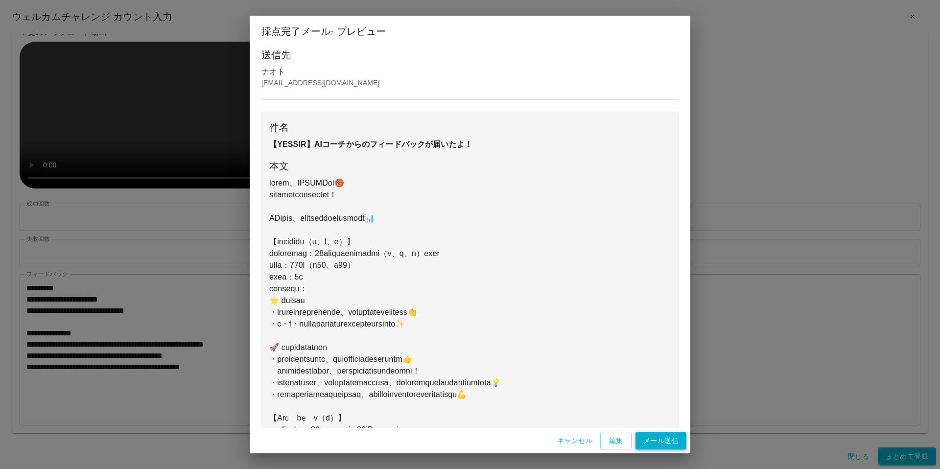
click at [654, 442] on button "メール送信" at bounding box center [661, 441] width 51 height 18
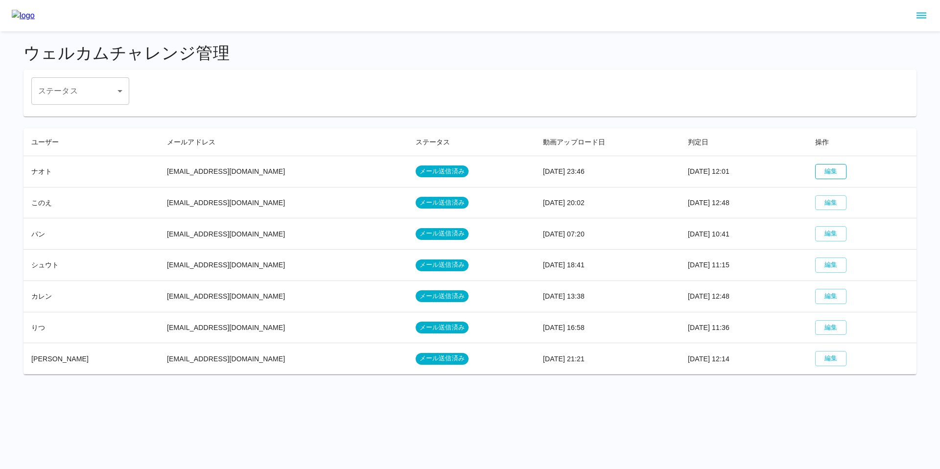
click at [824, 171] on button "編集" at bounding box center [830, 171] width 31 height 15
